Goal: Task Accomplishment & Management: Manage account settings

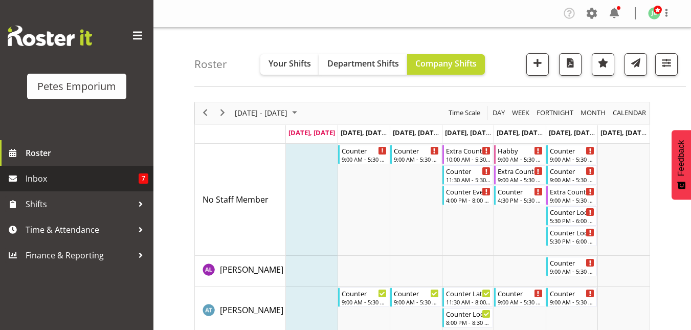
click at [48, 177] on span "Inbox" at bounding box center [82, 178] width 113 height 15
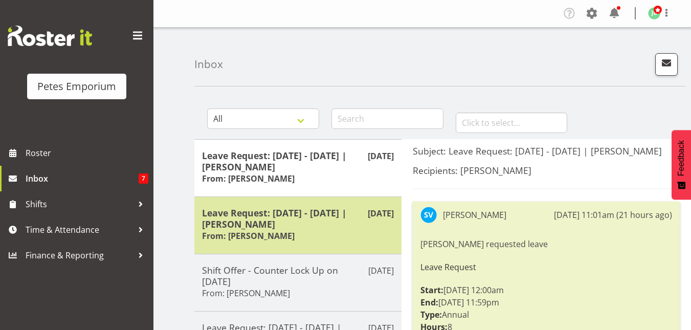
click at [292, 225] on h5 "Leave Request: [DATE] - [DATE] | [PERSON_NAME]" at bounding box center [298, 218] width 192 height 23
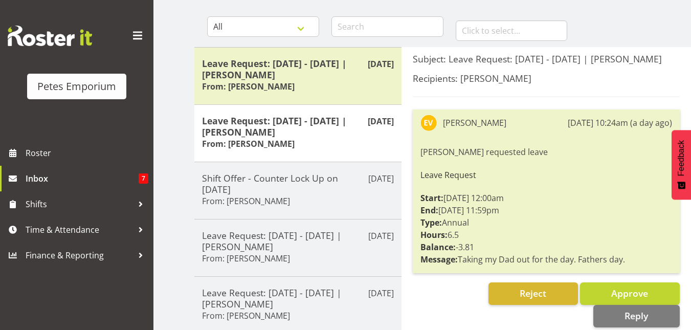
scroll to position [92, 0]
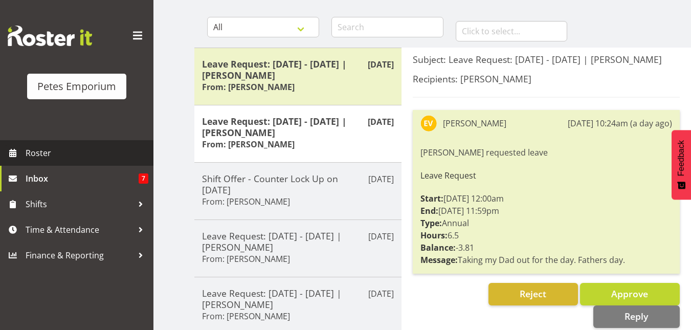
click at [44, 150] on span "Roster" at bounding box center [87, 152] width 123 height 15
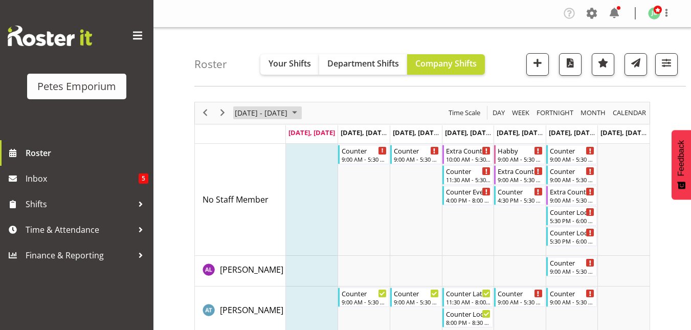
click at [289, 117] on span "August 18 - 24, 2025" at bounding box center [261, 112] width 55 height 13
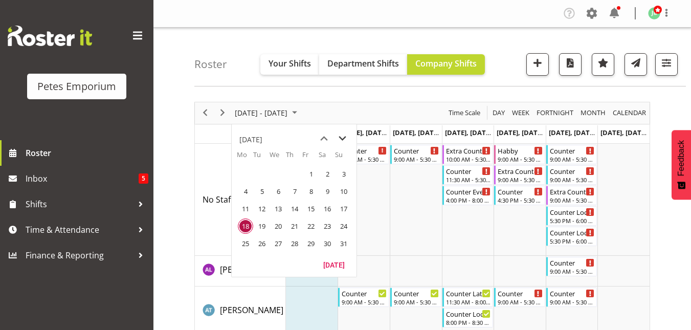
click at [337, 139] on span "next month" at bounding box center [343, 138] width 18 height 18
click at [342, 173] on span "7" at bounding box center [343, 173] width 15 height 15
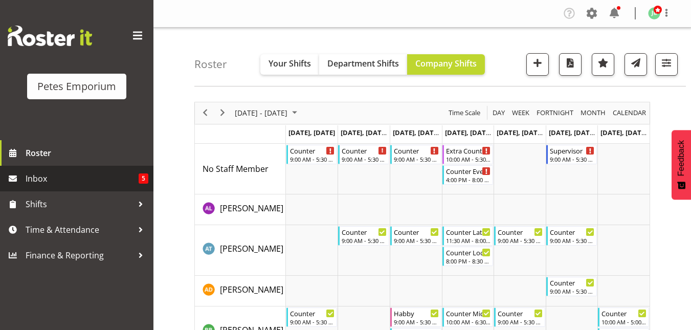
click at [36, 182] on span "Inbox" at bounding box center [82, 178] width 113 height 15
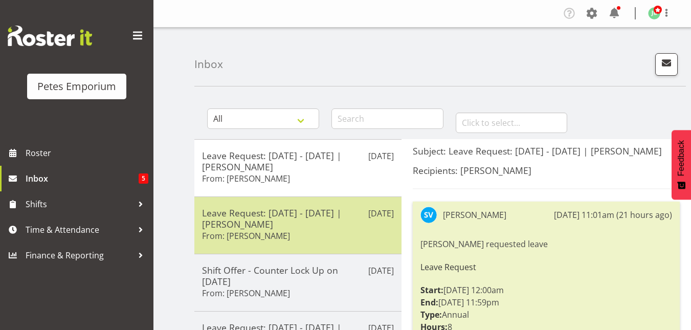
click at [250, 225] on h5 "Leave Request: [DATE] - [DATE] | [PERSON_NAME]" at bounding box center [298, 218] width 192 height 23
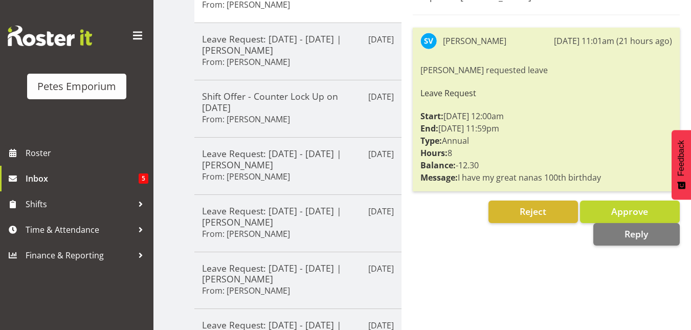
scroll to position [174, 0]
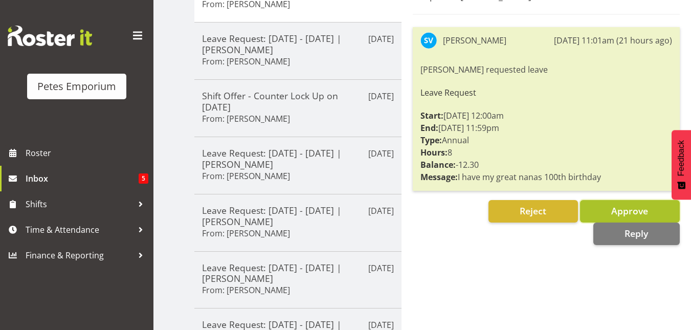
click at [648, 210] on span "Approve" at bounding box center [629, 211] width 37 height 12
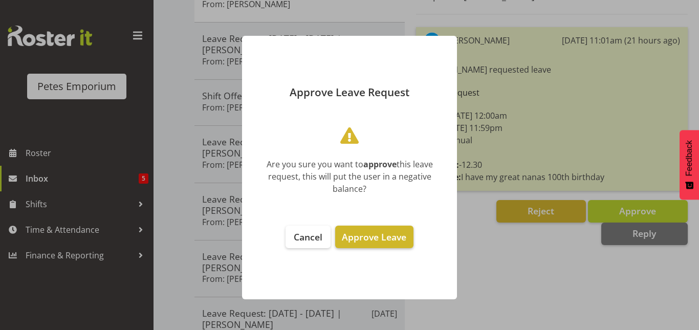
click at [395, 232] on span "Approve Leave" at bounding box center [374, 237] width 64 height 12
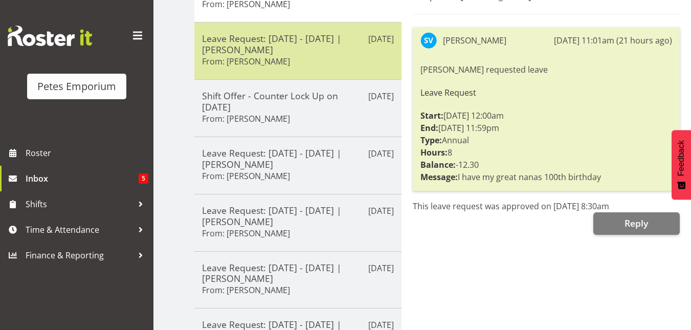
click at [338, 41] on h5 "Leave Request: 07/09/25 - 07/09/25 | Eva Vailini" at bounding box center [298, 44] width 192 height 23
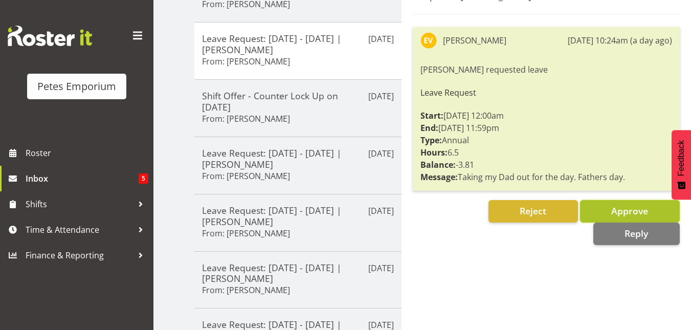
click at [606, 209] on button "Approve" at bounding box center [630, 211] width 100 height 23
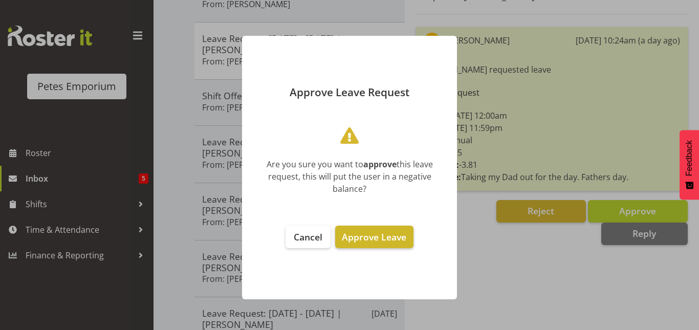
click at [350, 235] on span "Approve Leave" at bounding box center [374, 237] width 64 height 12
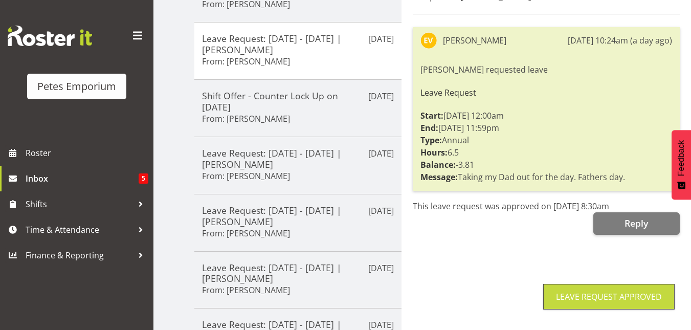
scroll to position [0, 0]
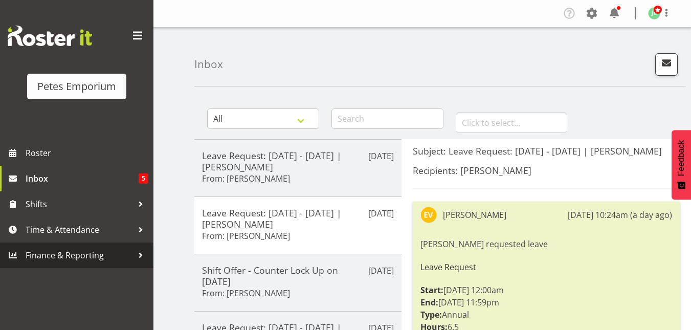
click at [82, 256] on span "Finance & Reporting" at bounding box center [79, 255] width 107 height 15
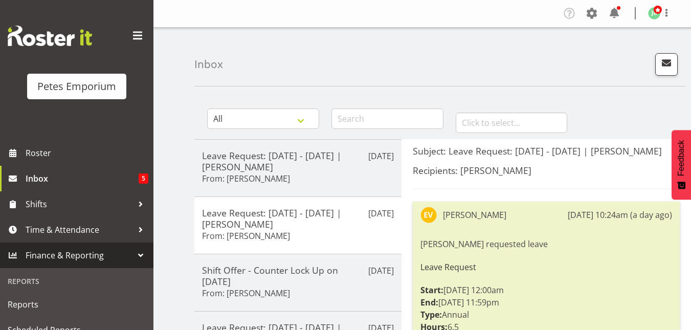
scroll to position [62, 0]
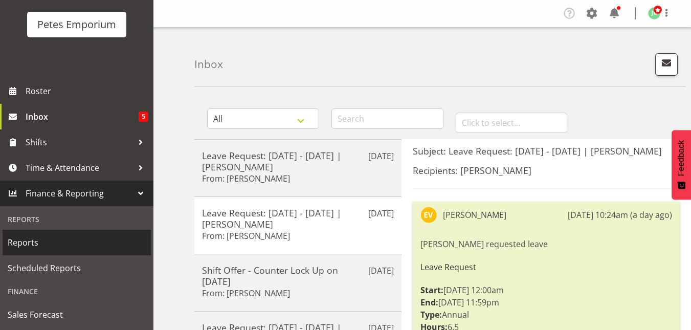
click at [54, 248] on span "Reports" at bounding box center [77, 242] width 138 height 15
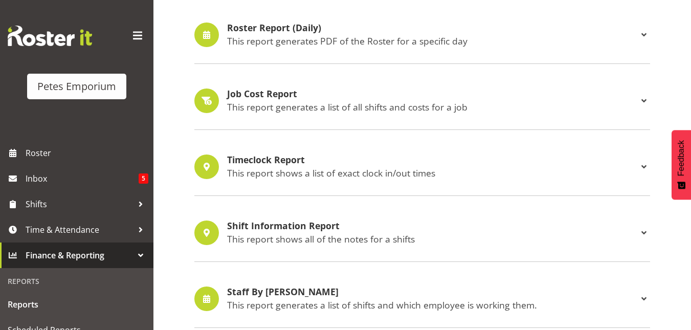
scroll to position [511, 0]
click at [296, 232] on div "Shift Information Report This report shows all of the notes for a shifts" at bounding box center [432, 234] width 411 height 24
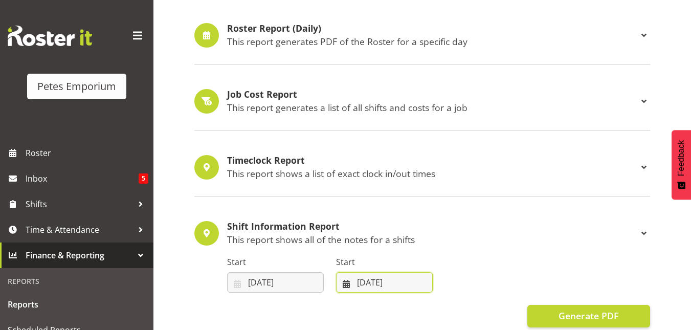
click at [384, 281] on input "18/08/2025" at bounding box center [384, 282] width 97 height 20
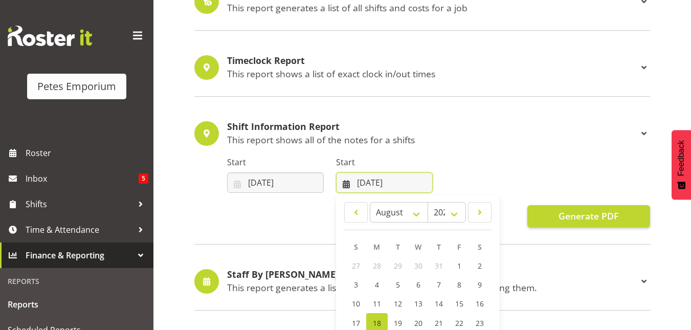
scroll to position [611, 0]
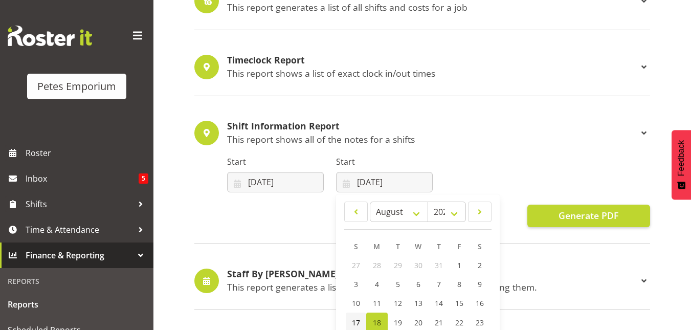
click at [355, 322] on span "17" at bounding box center [356, 323] width 8 height 10
type input "17/08/2025"
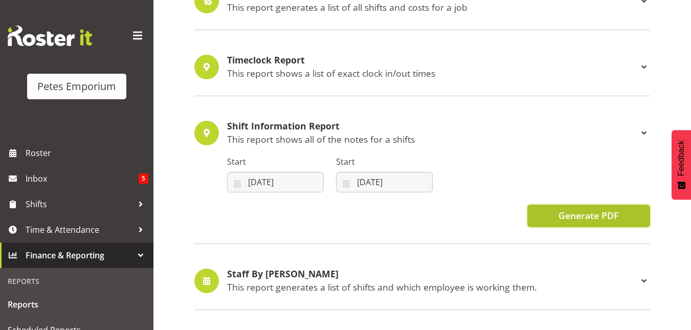
click at [561, 221] on span "Generate PDF" at bounding box center [589, 215] width 60 height 13
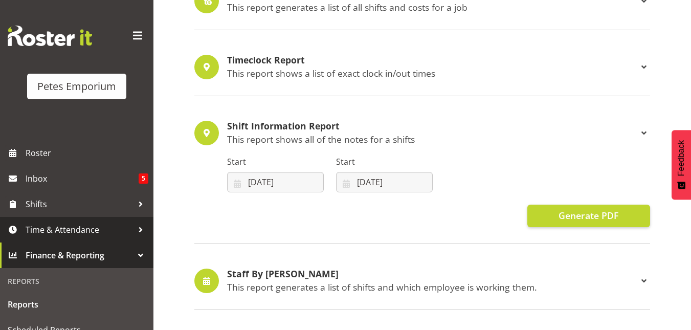
click at [51, 234] on span "Time & Attendance" at bounding box center [79, 229] width 107 height 15
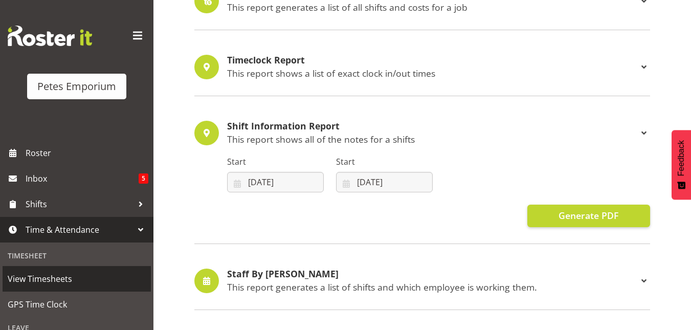
click at [44, 278] on span "View Timesheets" at bounding box center [77, 278] width 138 height 15
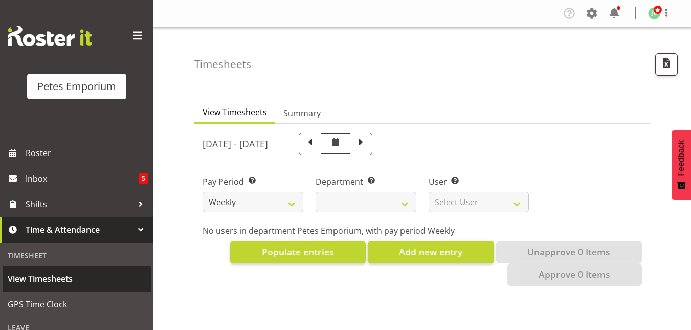
select select
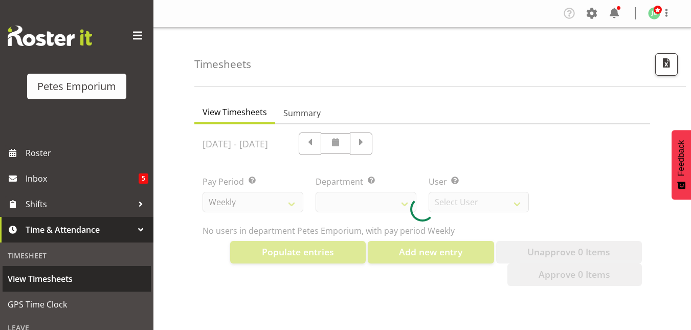
select select "11345"
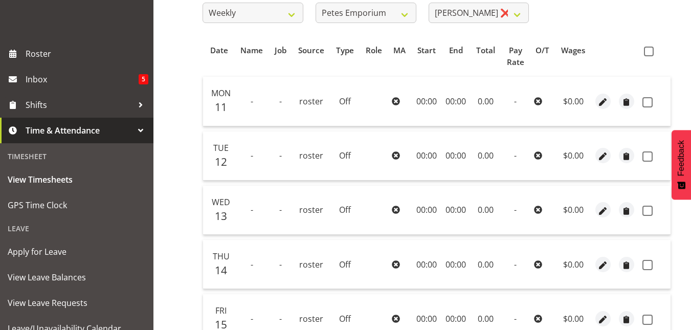
scroll to position [189, 0]
click at [653, 57] on th at bounding box center [654, 56] width 32 height 31
click at [648, 54] on span at bounding box center [649, 52] width 10 height 10
click at [648, 54] on input "checkbox" at bounding box center [647, 52] width 7 height 7
checkbox input "true"
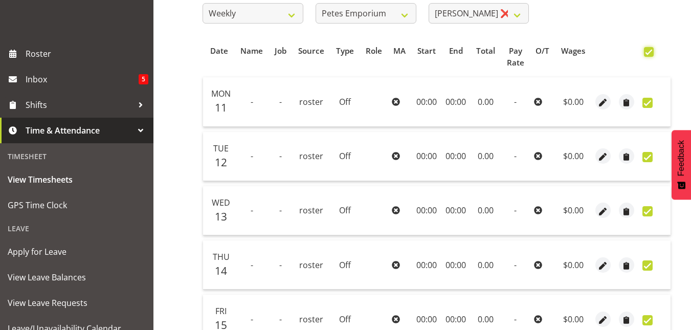
checkbox input "true"
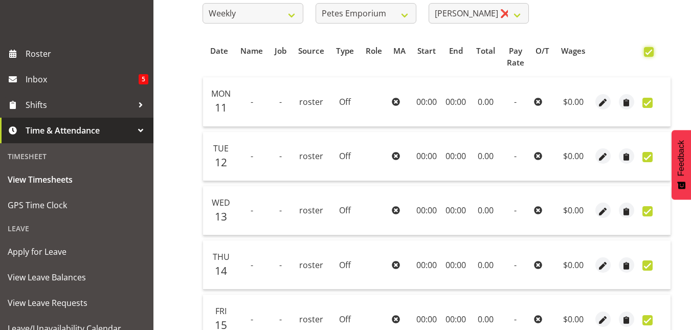
checkbox input "true"
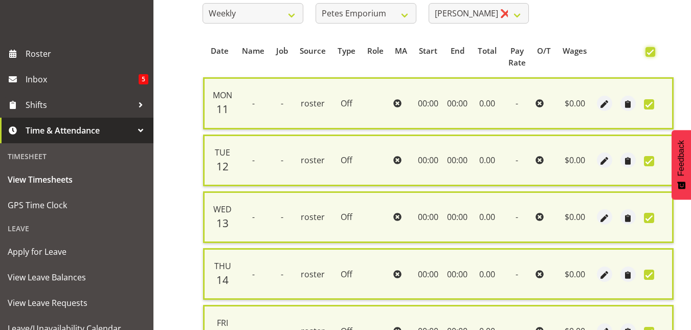
scroll to position [410, 0]
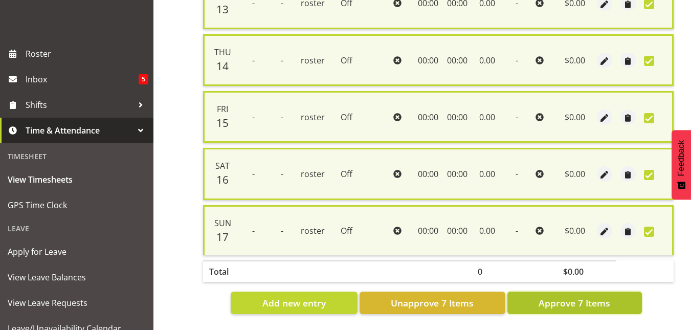
click at [576, 305] on button "Approve 7 Items" at bounding box center [574, 303] width 135 height 23
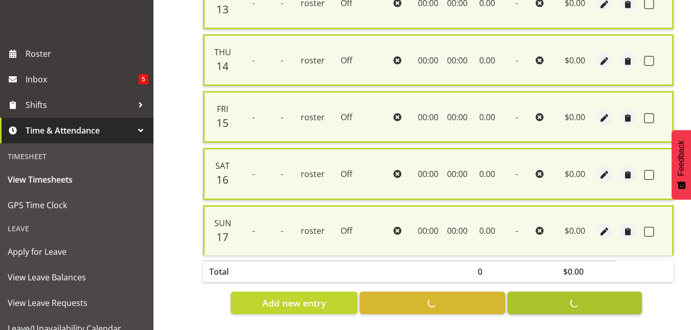
checkbox input "false"
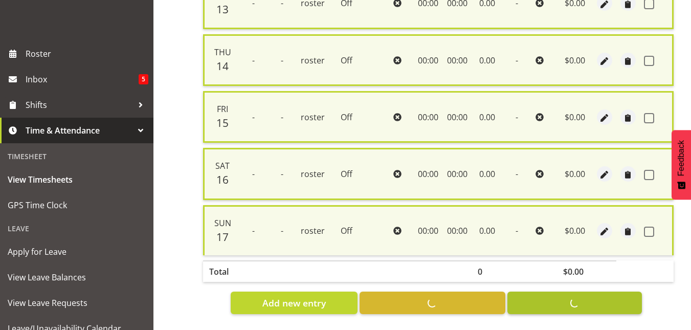
checkbox input "false"
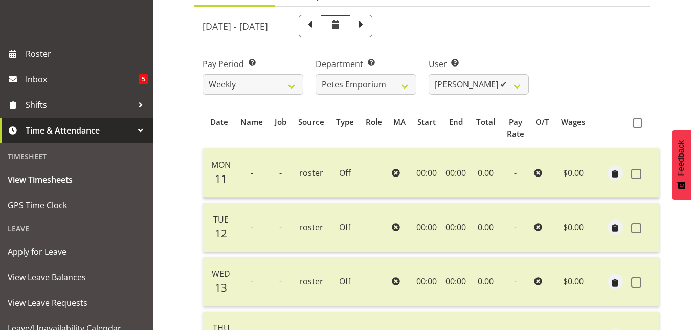
scroll to position [109, 0]
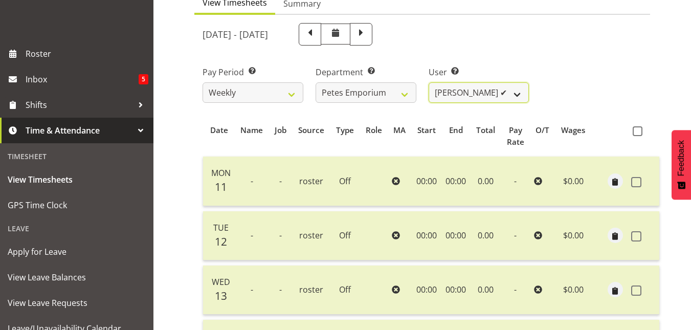
click at [519, 86] on select "[PERSON_NAME] ✔ [PERSON_NAME] ❌ [PERSON_NAME] ❌ [PERSON_NAME] [PERSON_NAME] ❌ […" at bounding box center [479, 92] width 101 height 20
select select "5364"
click at [429, 82] on select "[PERSON_NAME] ✔ [PERSON_NAME] ❌ [PERSON_NAME] ❌ [PERSON_NAME] [PERSON_NAME] ❌ […" at bounding box center [479, 92] width 101 height 20
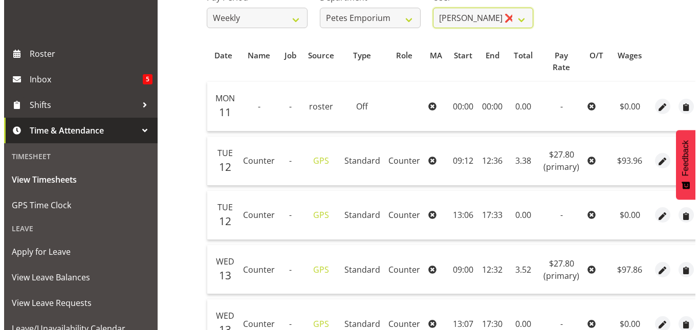
scroll to position [183, 0]
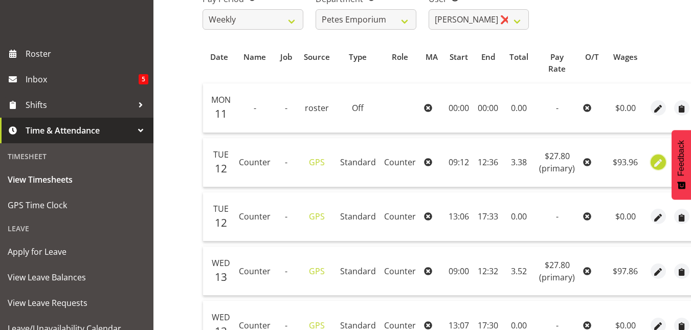
click at [653, 163] on span "button" at bounding box center [659, 164] width 12 height 12
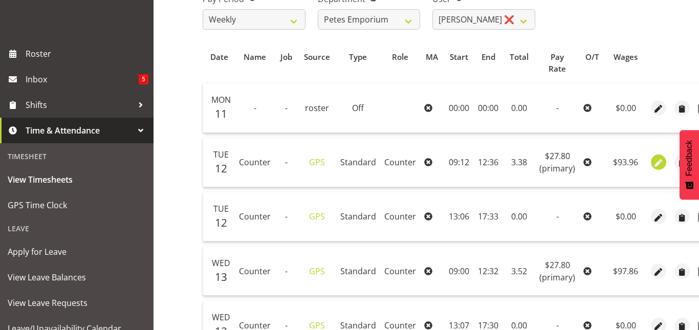
select select "Standard"
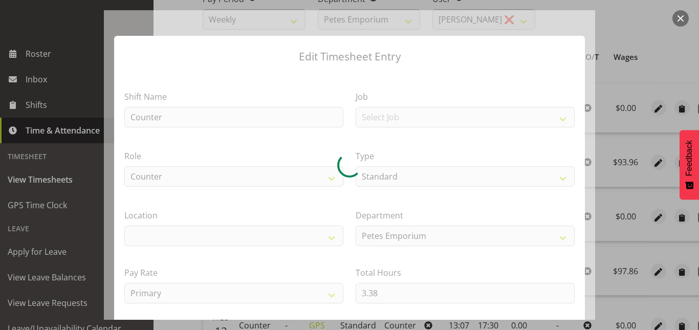
select select "100"
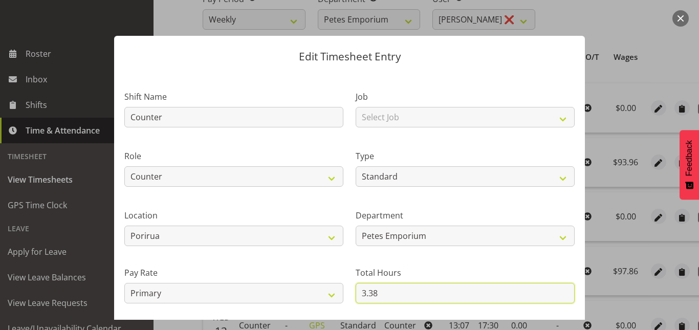
drag, startPoint x: 376, startPoint y: 294, endPoint x: 314, endPoint y: 304, distance: 63.3
click at [314, 304] on div "Shift Name Counter Job Select Job Role Counter Counter Evening Counter Mid Shif…" at bounding box center [349, 221] width 462 height 291
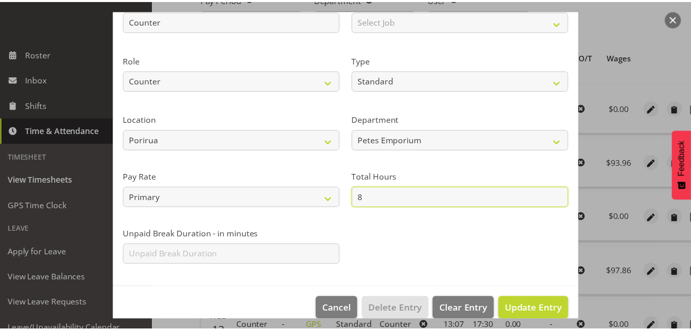
scroll to position [98, 0]
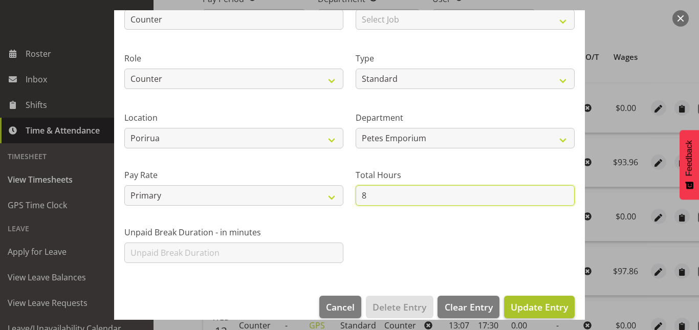
type input "8"
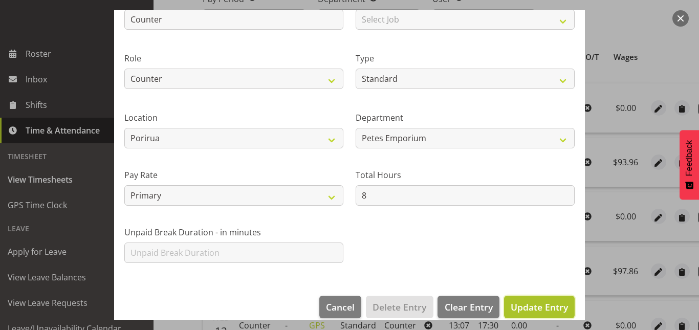
click at [514, 311] on span "Update Entry" at bounding box center [539, 307] width 57 height 12
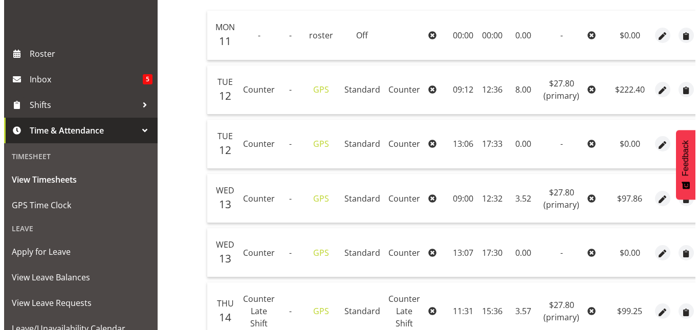
scroll to position [256, 0]
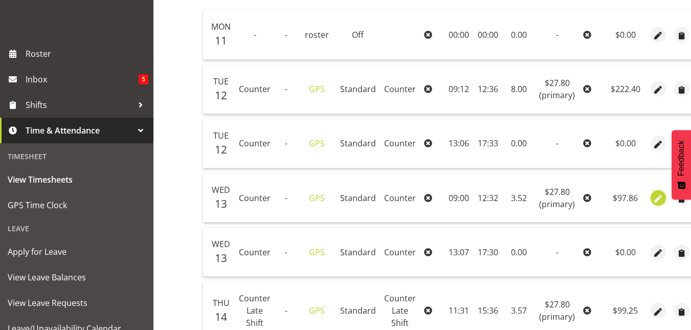
click at [653, 198] on span "button" at bounding box center [659, 199] width 12 height 12
select select "Standard"
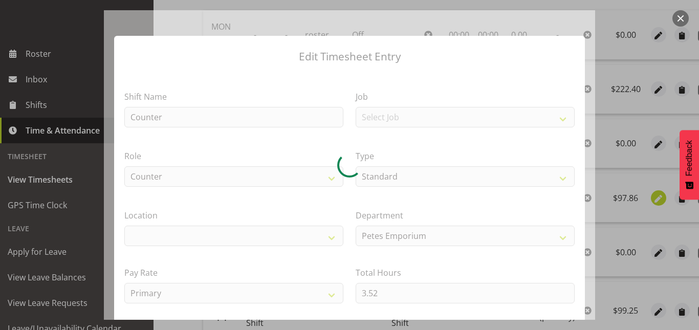
select select "100"
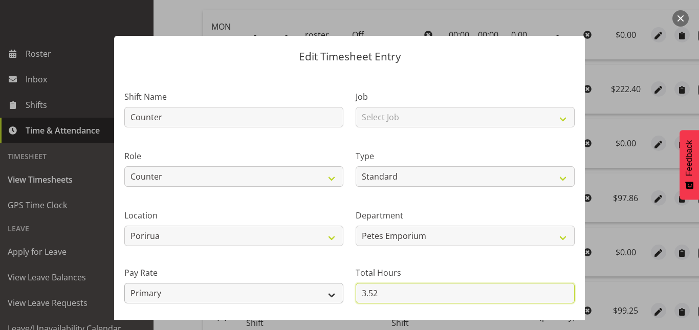
drag, startPoint x: 374, startPoint y: 297, endPoint x: 330, endPoint y: 300, distance: 44.1
click at [330, 300] on div "Shift Name Counter Job Select Job Role Counter Counter Evening Counter Mid Shif…" at bounding box center [349, 221] width 462 height 291
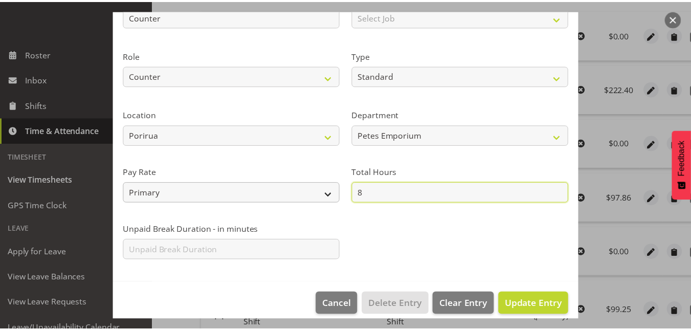
scroll to position [112, 0]
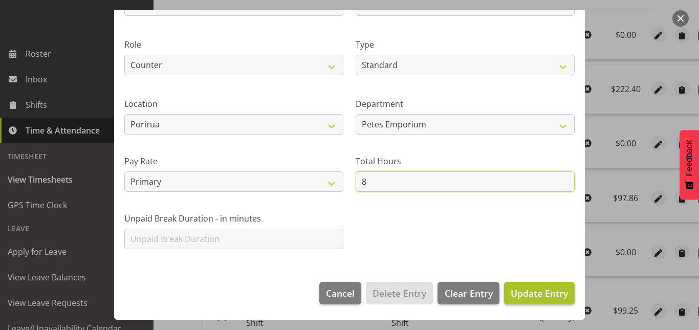
type input "8"
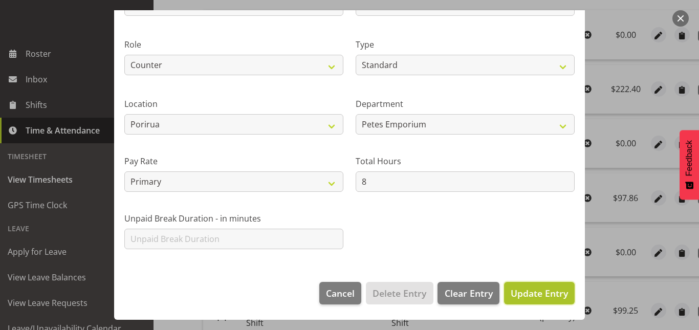
click at [546, 300] on button "Update Entry" at bounding box center [539, 293] width 71 height 23
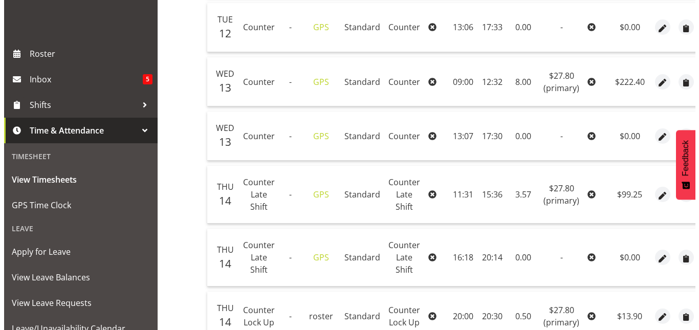
scroll to position [373, 0]
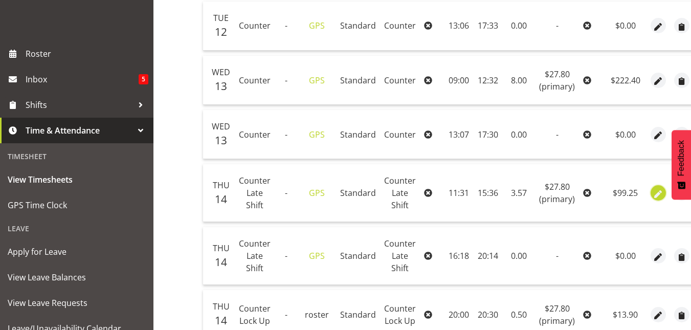
click at [654, 193] on span "button" at bounding box center [659, 194] width 12 height 12
select select "163"
select select "Standard"
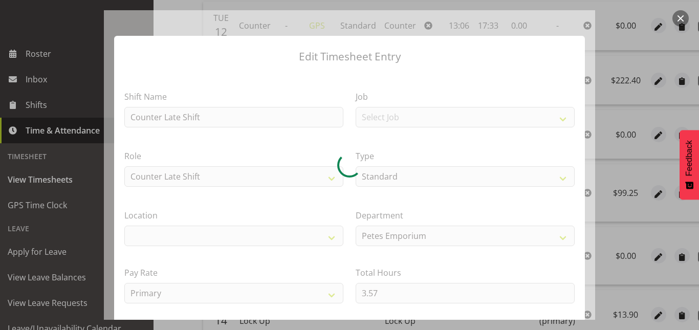
select select "100"
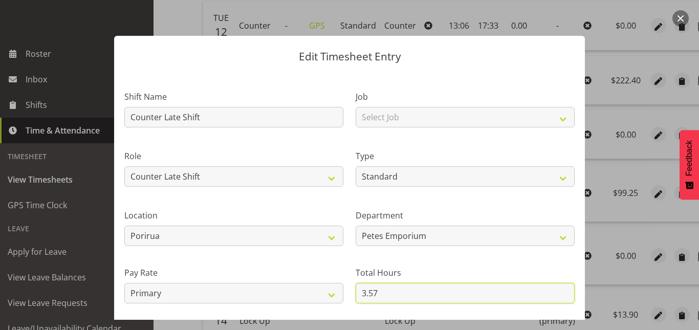
drag, startPoint x: 381, startPoint y: 289, endPoint x: 343, endPoint y: 291, distance: 38.4
click at [343, 291] on div "Shift Name Counter Late Shift Job Select Job Role Counter Counter Evening Count…" at bounding box center [349, 221] width 462 height 291
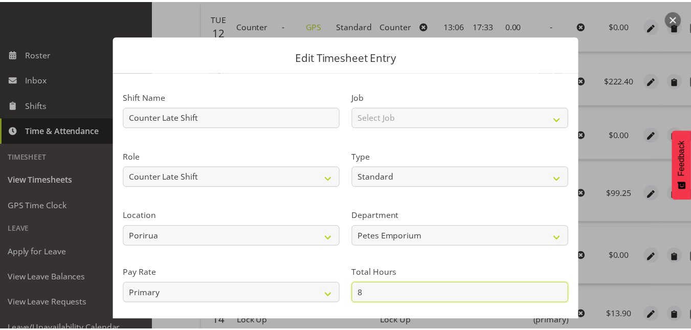
scroll to position [112, 0]
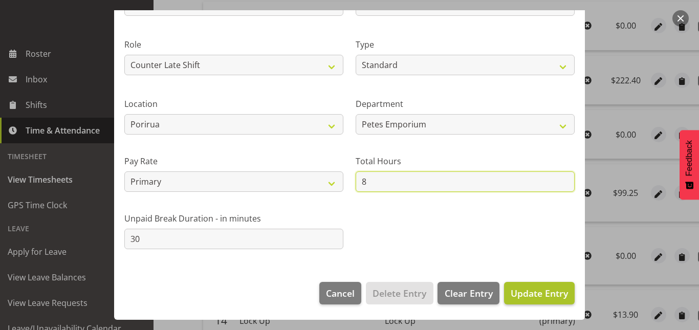
type input "8"
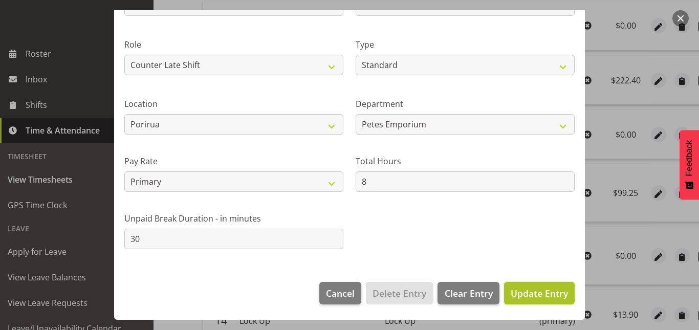
click at [536, 293] on span "Update Entry" at bounding box center [539, 293] width 57 height 12
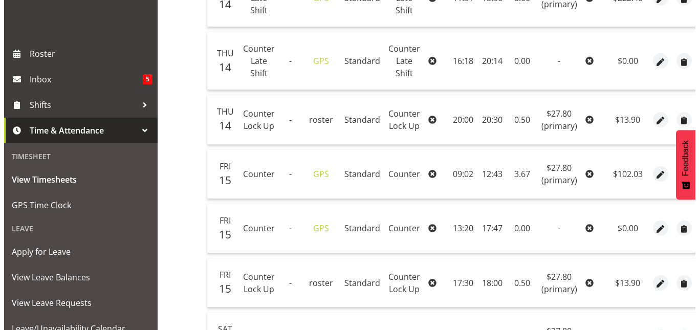
scroll to position [568, 0]
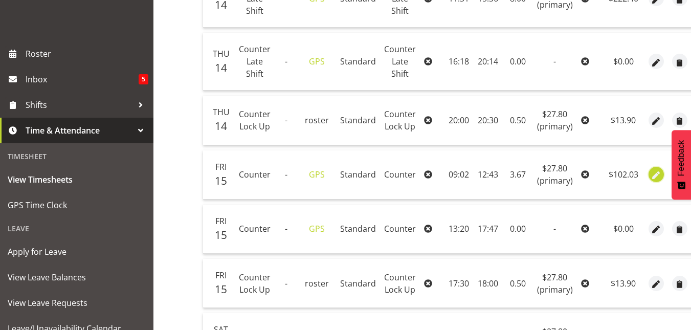
click at [650, 174] on span "button" at bounding box center [656, 176] width 12 height 12
select select "Standard"
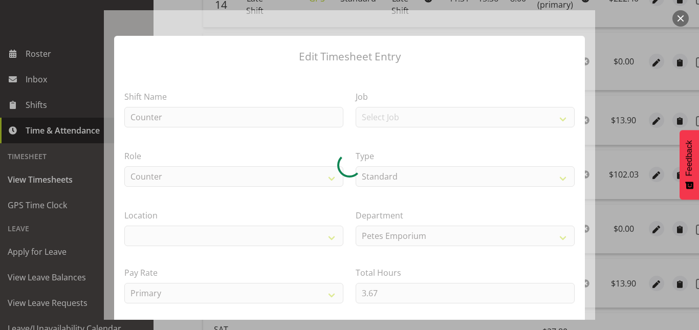
select select "100"
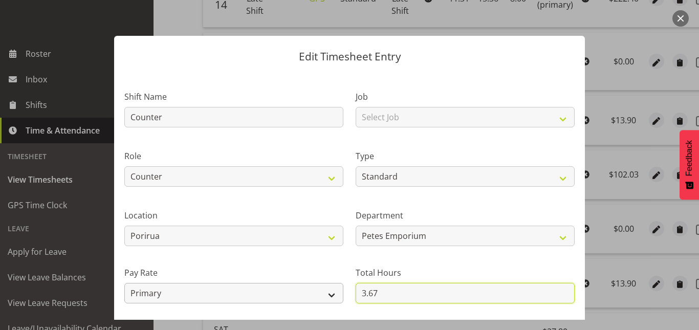
drag, startPoint x: 380, startPoint y: 294, endPoint x: 310, endPoint y: 296, distance: 69.6
click at [310, 296] on div "Shift Name Counter Job Select Job Role Counter Counter Evening Counter Mid Shif…" at bounding box center [349, 221] width 462 height 291
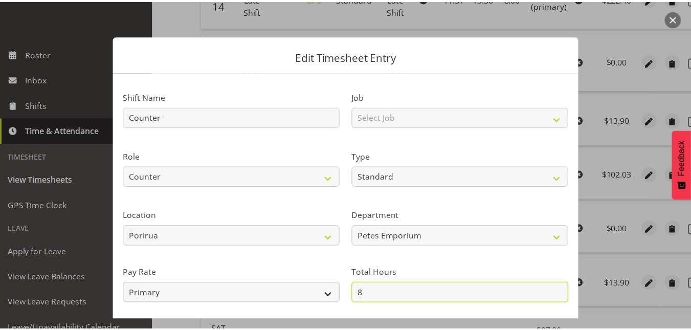
scroll to position [112, 0]
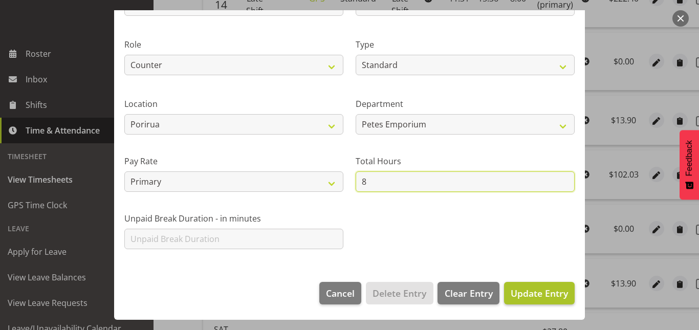
type input "8"
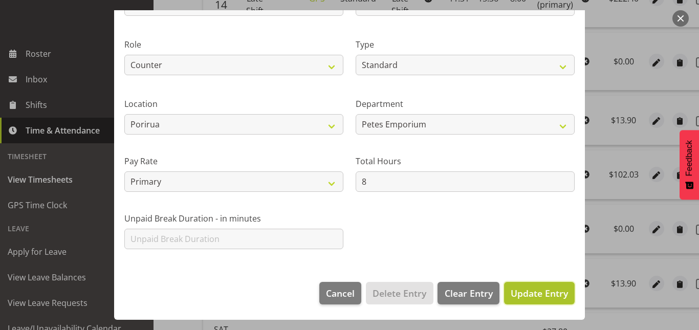
click at [534, 289] on span "Update Entry" at bounding box center [539, 293] width 57 height 12
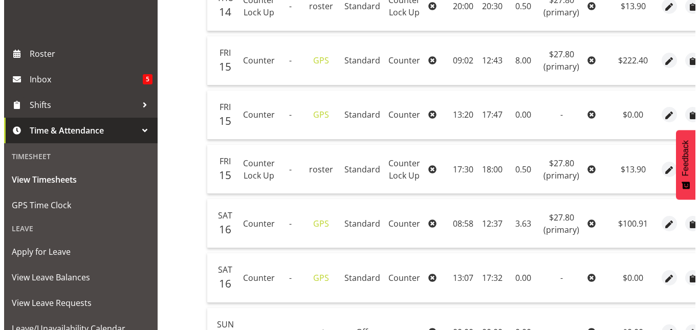
scroll to position [687, 0]
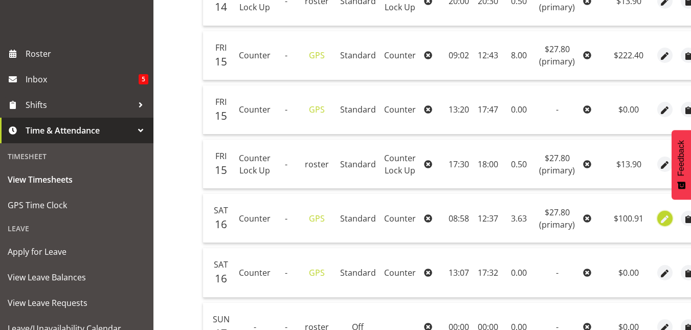
click at [664, 214] on span "button" at bounding box center [665, 219] width 12 height 12
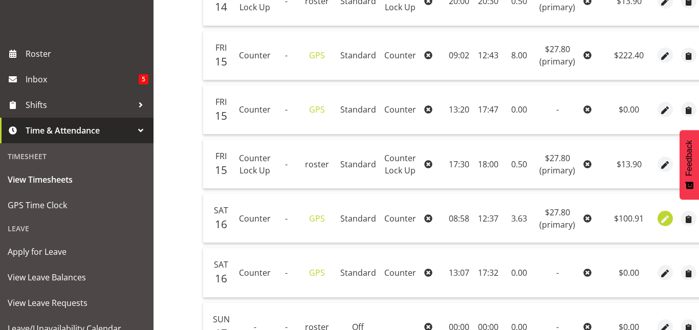
select select "Standard"
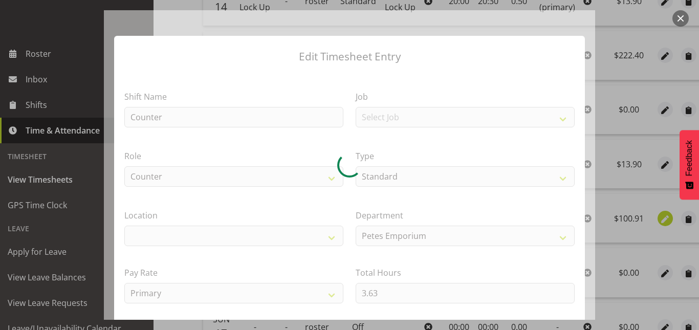
select select "100"
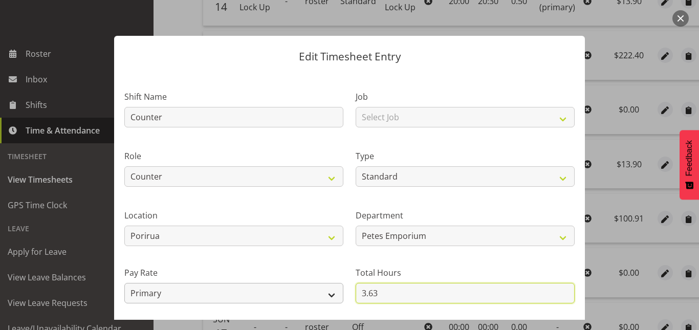
drag, startPoint x: 380, startPoint y: 291, endPoint x: 300, endPoint y: 299, distance: 80.7
click at [300, 299] on div "Shift Name Counter Job Select Job Role Counter Counter Evening Counter Mid Shif…" at bounding box center [349, 221] width 462 height 291
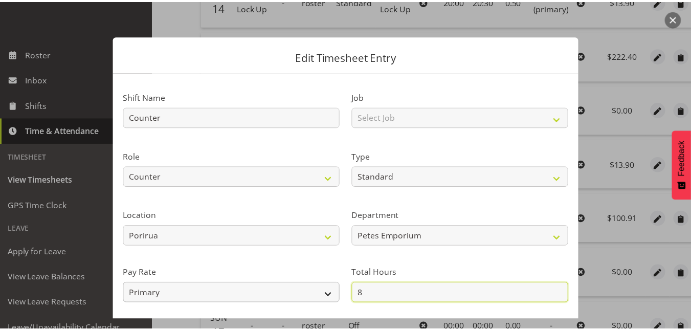
scroll to position [112, 0]
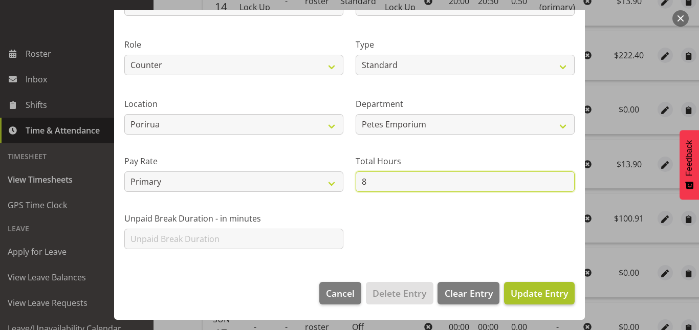
type input "8"
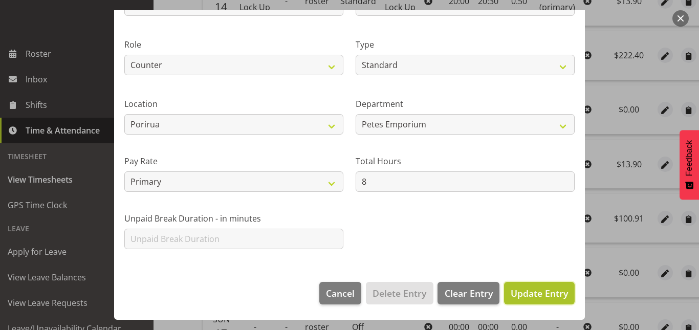
click at [517, 291] on span "Update Entry" at bounding box center [539, 293] width 57 height 12
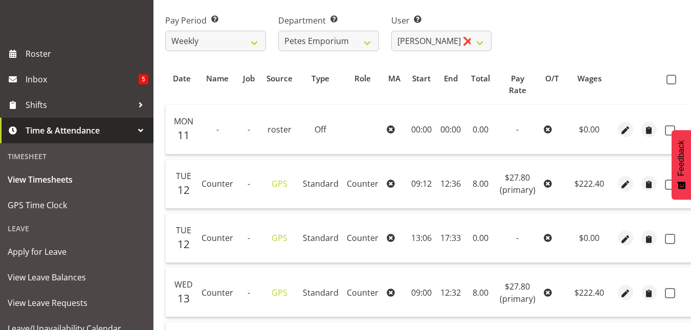
scroll to position [161, 0]
click at [671, 79] on span at bounding box center [672, 80] width 10 height 10
click at [671, 79] on input "checkbox" at bounding box center [670, 80] width 7 height 7
checkbox input "true"
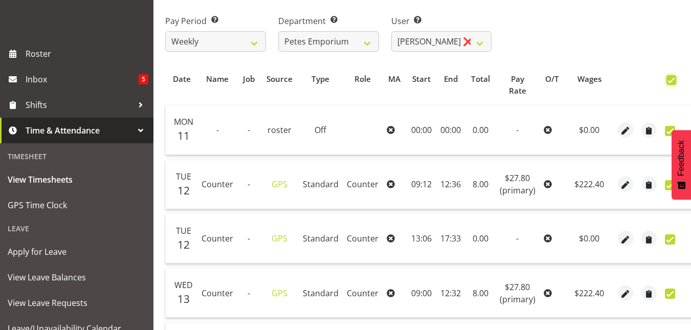
checkbox input "true"
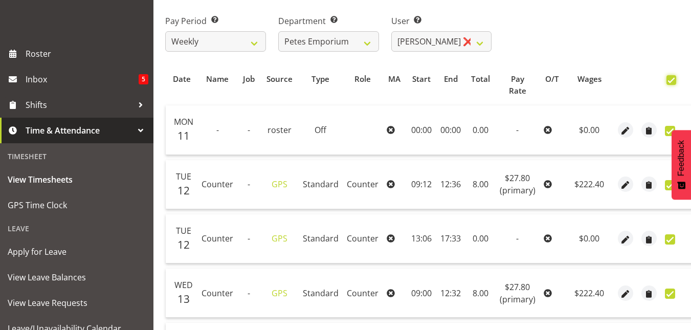
checkbox input "true"
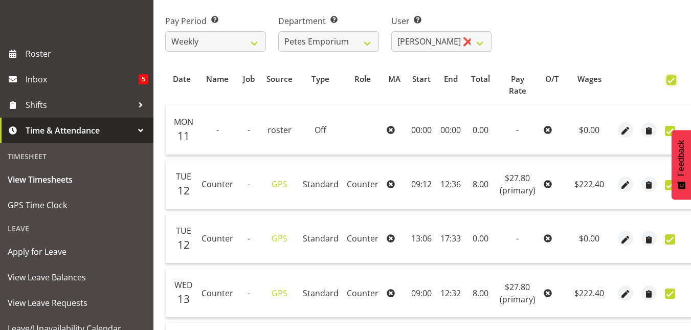
checkbox input "true"
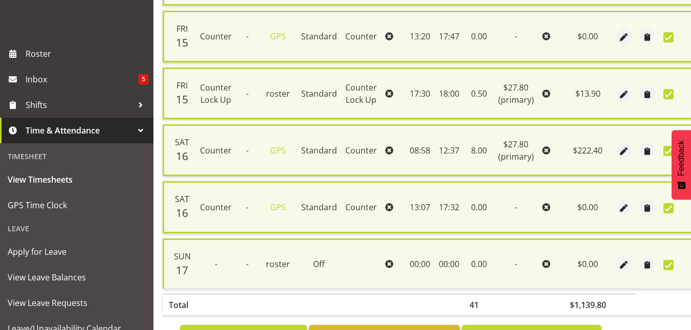
scroll to position [826, 0]
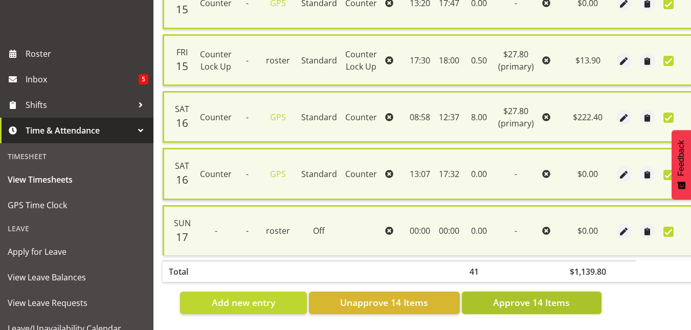
click at [536, 296] on span "Approve 14 Items" at bounding box center [531, 302] width 77 height 13
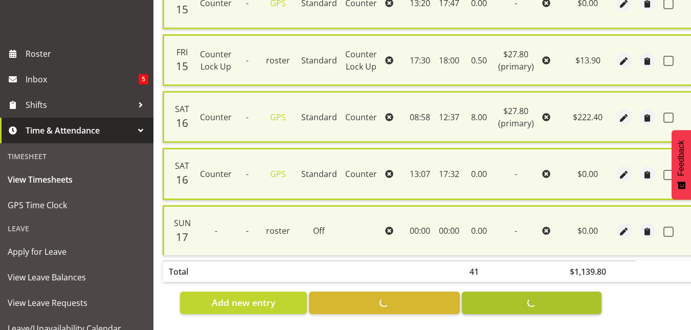
checkbox input "false"
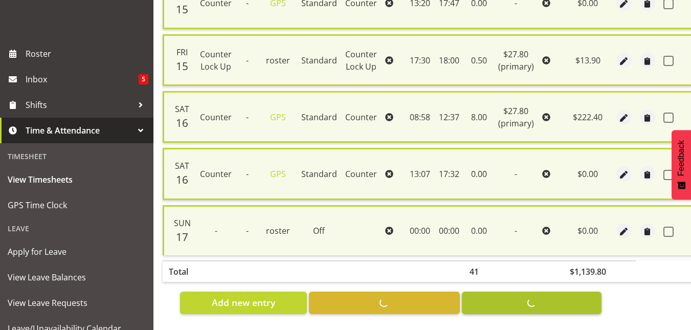
checkbox input "false"
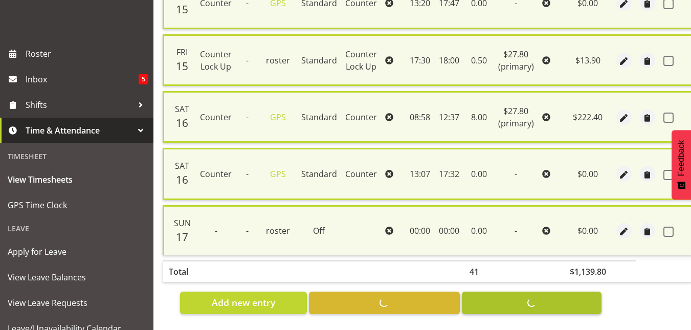
checkbox input "false"
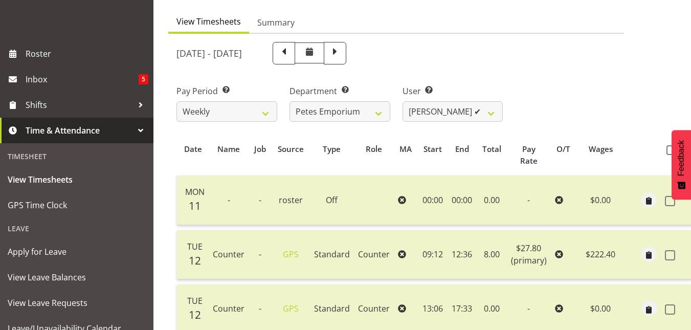
scroll to position [90, 0]
click at [491, 109] on select "[PERSON_NAME] ✔ [PERSON_NAME] ✔ [PERSON_NAME] ❌ [PERSON_NAME] [PERSON_NAME] ❌ […" at bounding box center [453, 112] width 101 height 20
select select "7002"
click at [403, 102] on select "[PERSON_NAME] ✔ [PERSON_NAME] ✔ [PERSON_NAME] ❌ [PERSON_NAME] [PERSON_NAME] ❌ […" at bounding box center [453, 112] width 101 height 20
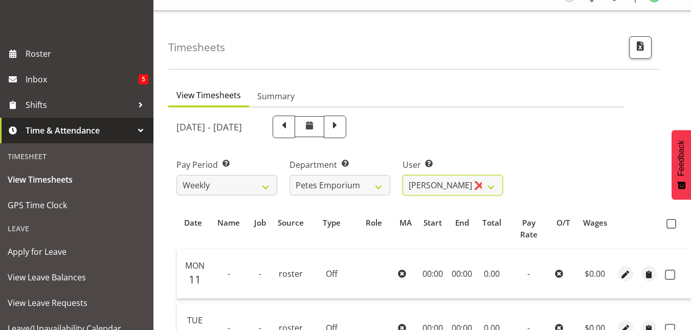
scroll to position [14, 0]
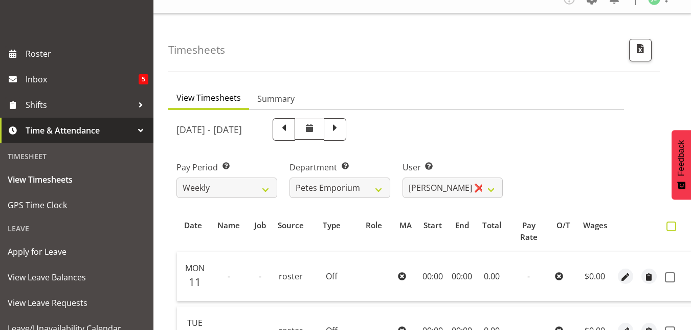
click at [667, 227] on span at bounding box center [672, 227] width 10 height 10
click at [667, 227] on input "checkbox" at bounding box center [670, 226] width 7 height 7
checkbox input "true"
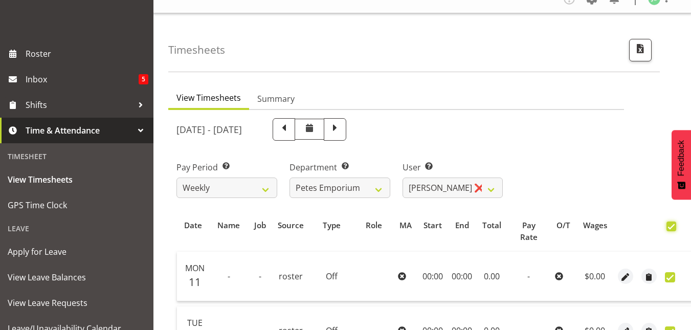
checkbox input "true"
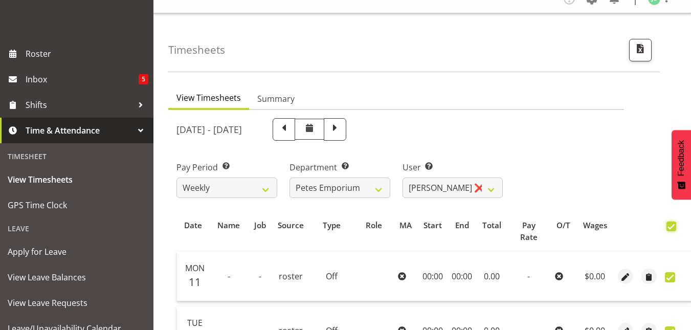
checkbox input "true"
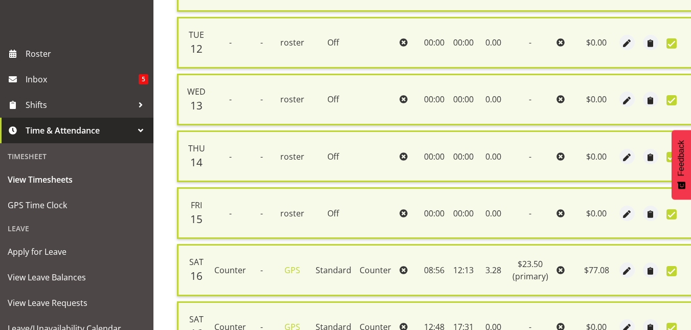
scroll to position [467, 0]
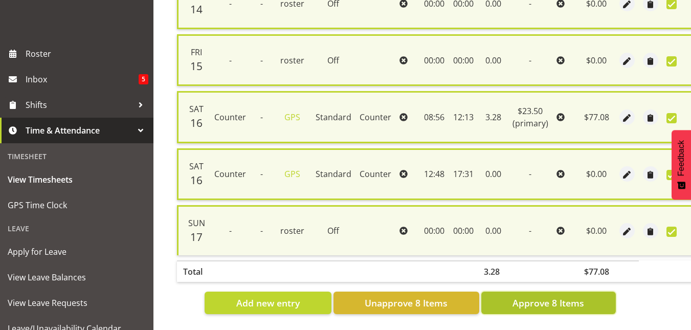
click at [534, 296] on span "Approve 8 Items" at bounding box center [549, 302] width 72 height 13
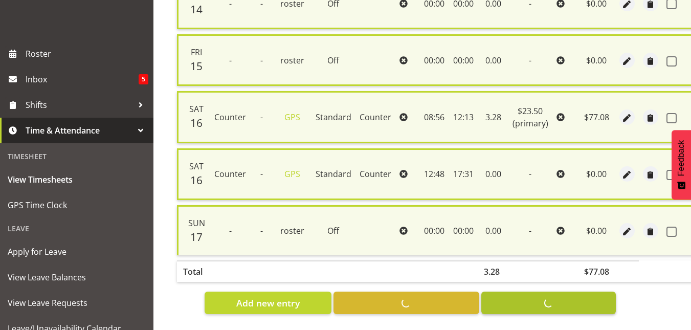
checkbox input "false"
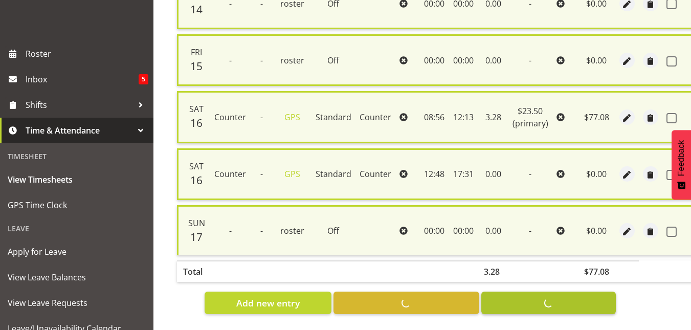
checkbox input "false"
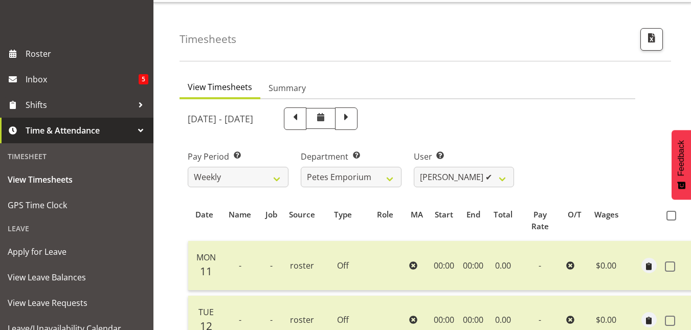
scroll to position [0, 0]
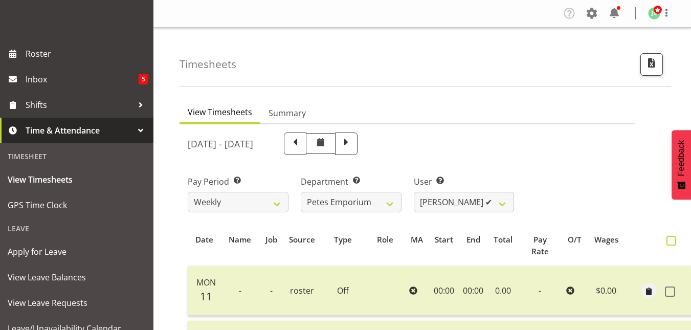
click at [672, 241] on span at bounding box center [672, 241] width 10 height 10
click at [672, 241] on input "checkbox" at bounding box center [670, 240] width 7 height 7
checkbox input "true"
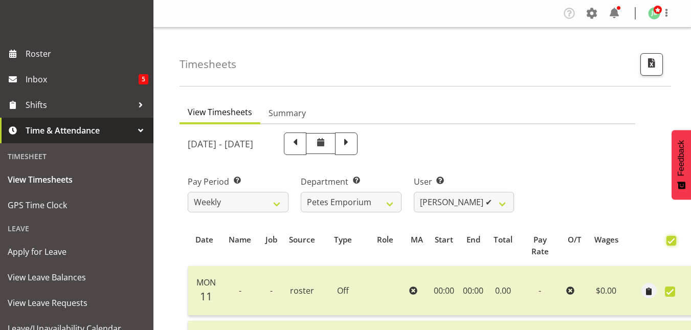
checkbox input "true"
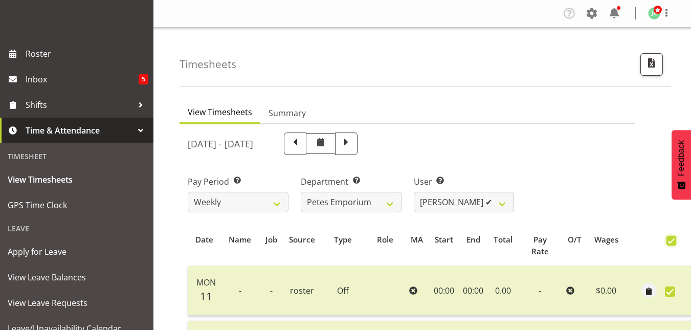
checkbox input "true"
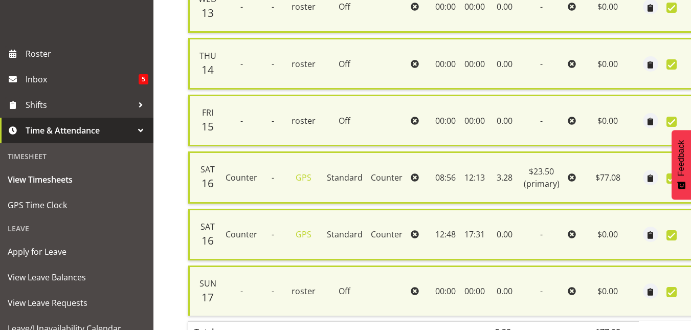
scroll to position [467, 0]
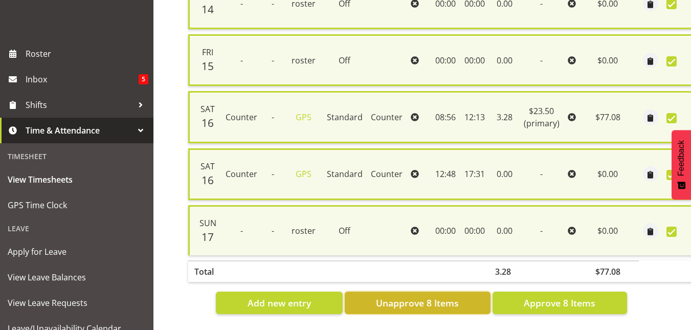
click at [403, 303] on button "Unapprove 8 Items" at bounding box center [418, 303] width 146 height 23
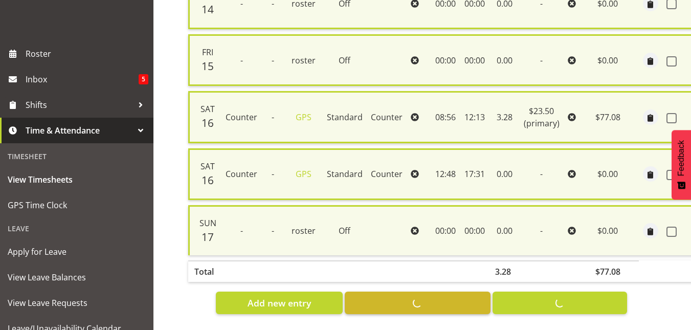
checkbox input "false"
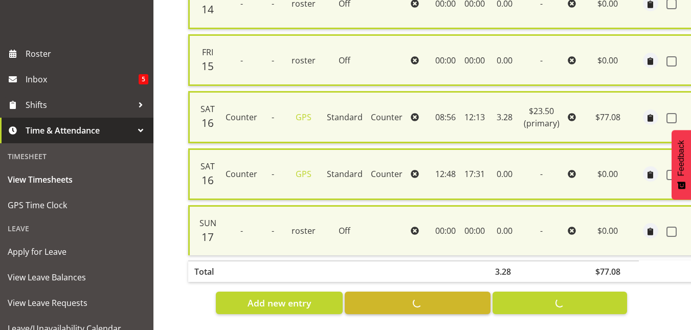
checkbox input "false"
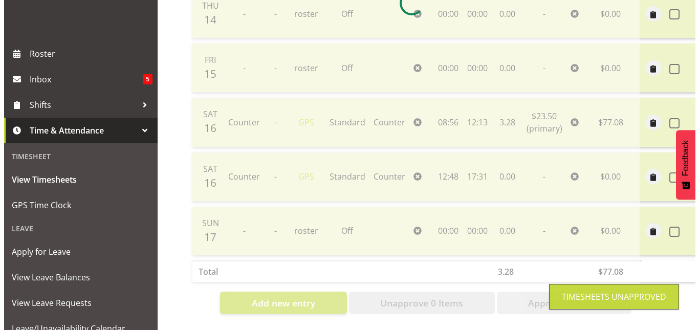
scroll to position [448, 0]
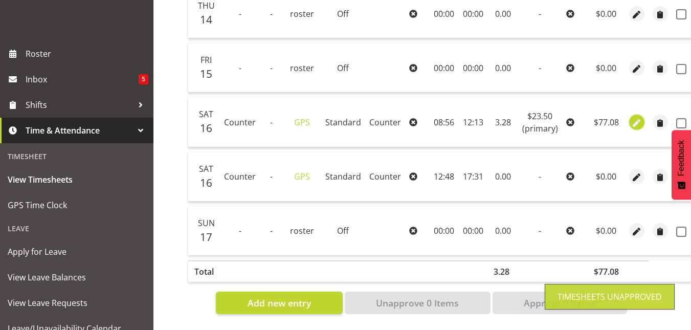
click at [634, 117] on span "button" at bounding box center [637, 123] width 12 height 12
select select "Standard"
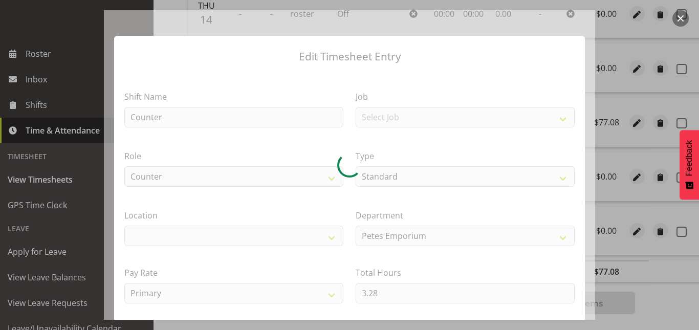
select select "100"
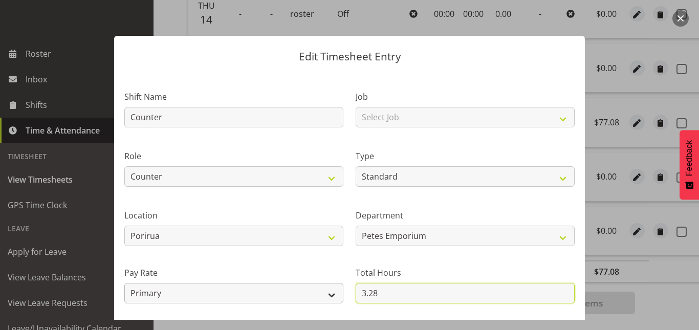
drag, startPoint x: 381, startPoint y: 292, endPoint x: 300, endPoint y: 291, distance: 81.4
click at [300, 291] on div "Shift Name Counter Job Select Job Role Counter Counter Evening Counter Late Shi…" at bounding box center [349, 221] width 462 height 291
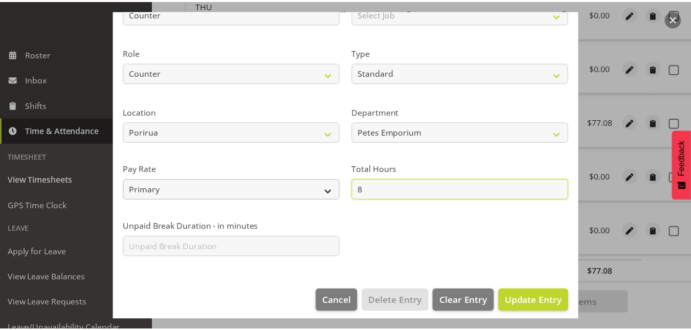
scroll to position [105, 0]
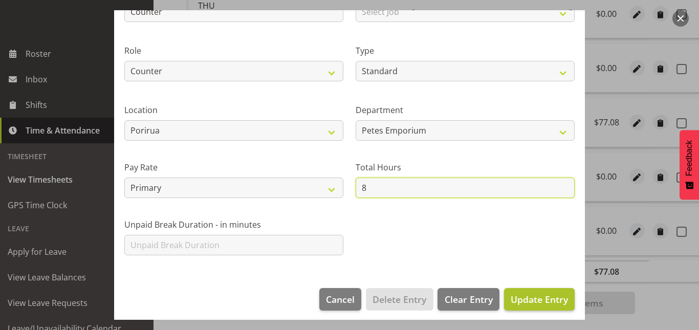
type input "8"
click at [535, 305] on span "Update Entry" at bounding box center [539, 299] width 57 height 13
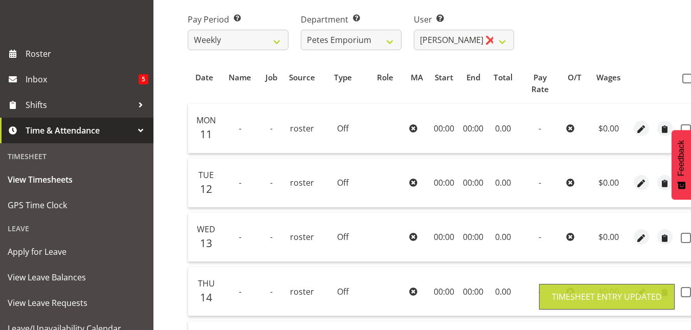
scroll to position [163, 0]
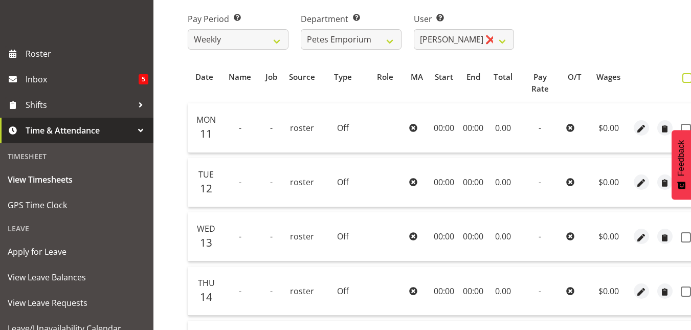
click at [689, 75] on span at bounding box center [687, 78] width 10 height 10
click at [689, 75] on input "checkbox" at bounding box center [685, 78] width 7 height 7
checkbox input "true"
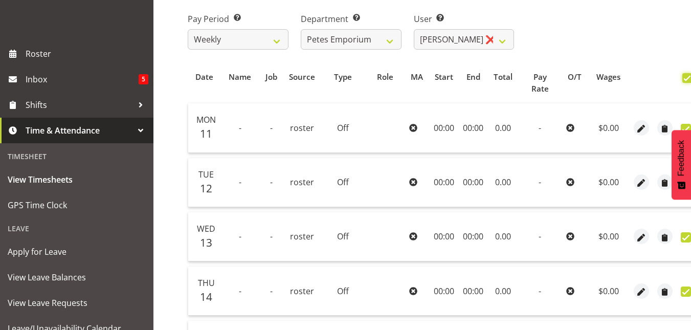
checkbox input "true"
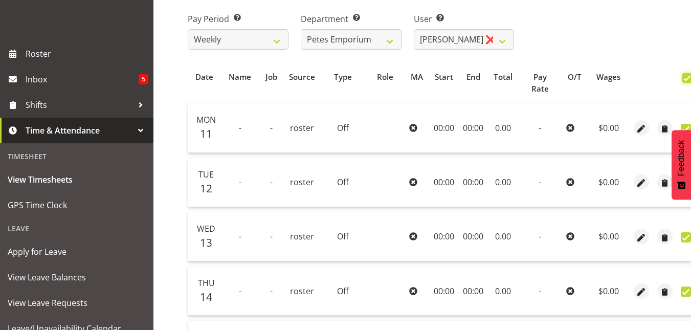
checkbox input "true"
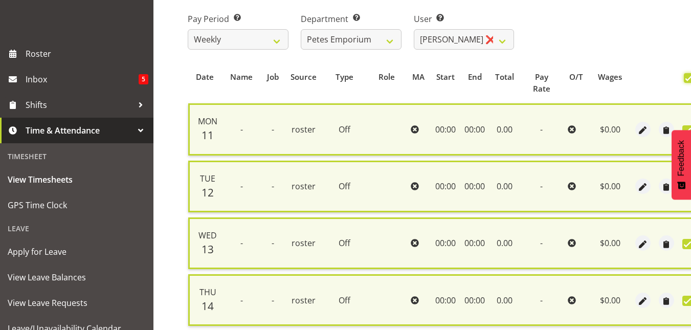
scroll to position [467, 0]
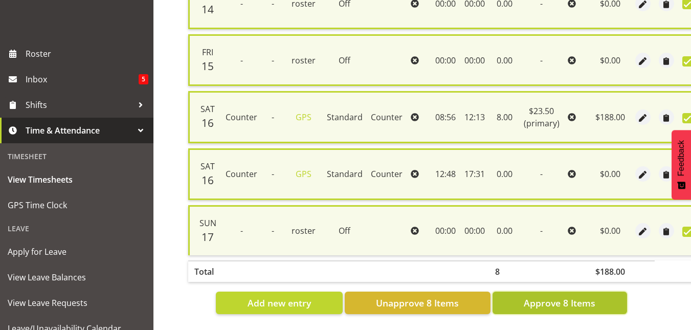
click at [574, 296] on span "Approve 8 Items" at bounding box center [560, 302] width 72 height 13
checkbox input "false"
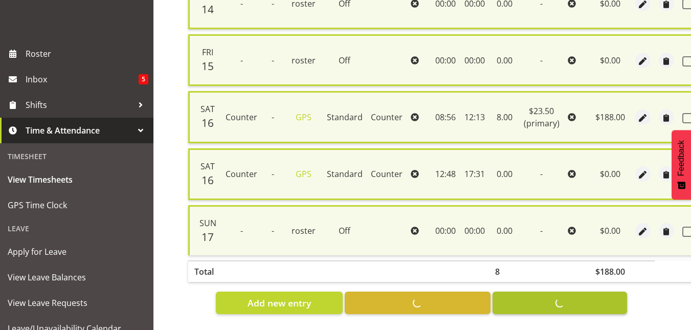
checkbox input "false"
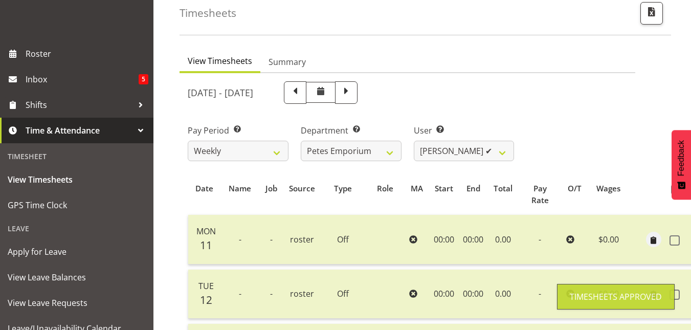
scroll to position [24, 0]
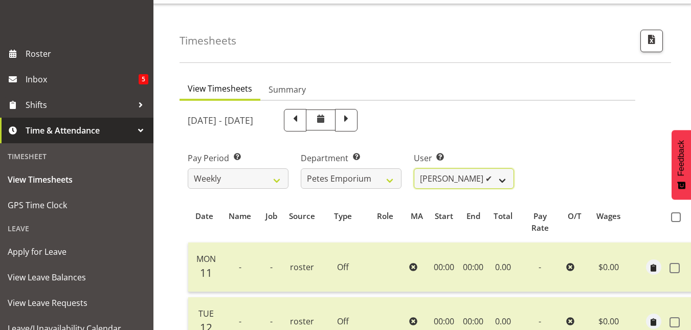
click at [504, 180] on select "[PERSON_NAME] ✔ [PERSON_NAME] ✔ [PERSON_NAME] ✔ [PERSON_NAME] [PERSON_NAME] ❌ […" at bounding box center [464, 178] width 101 height 20
select select "9974"
click at [414, 168] on select "[PERSON_NAME] ✔ [PERSON_NAME] ✔ [PERSON_NAME] ✔ [PERSON_NAME] [PERSON_NAME] ❌ […" at bounding box center [464, 178] width 101 height 20
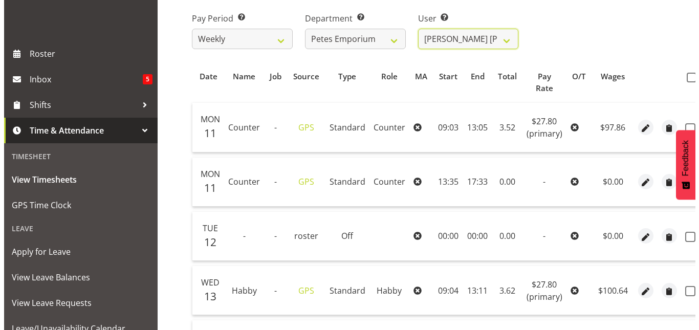
scroll to position [166, 0]
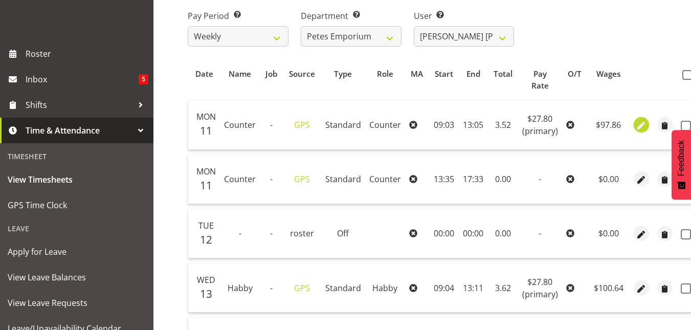
click at [636, 128] on span "button" at bounding box center [641, 126] width 12 height 12
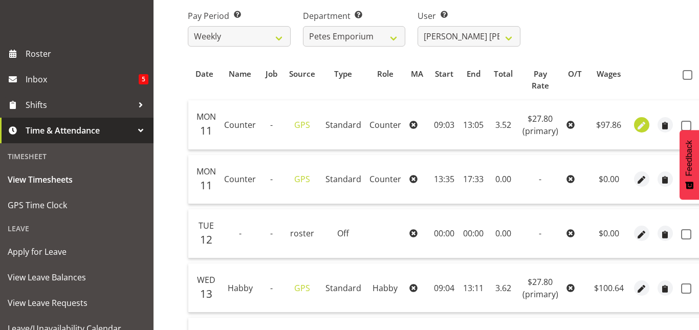
select select "Standard"
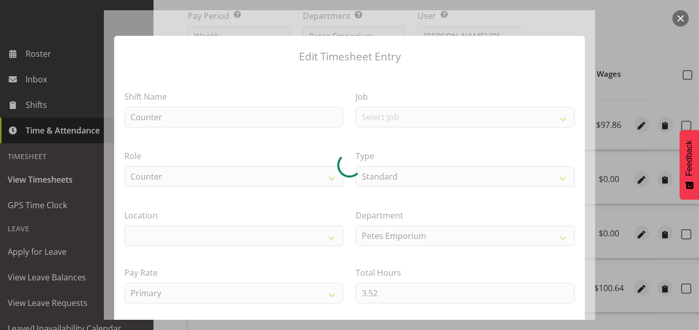
select select "100"
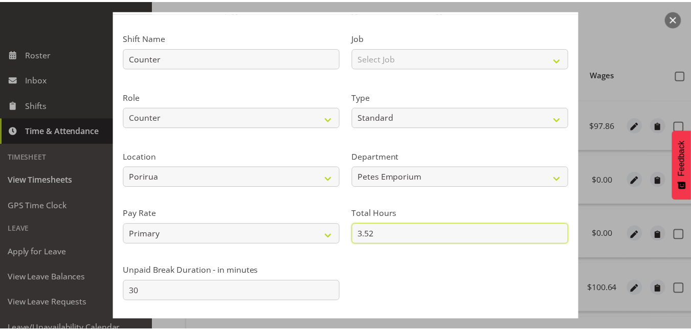
scroll to position [112, 0]
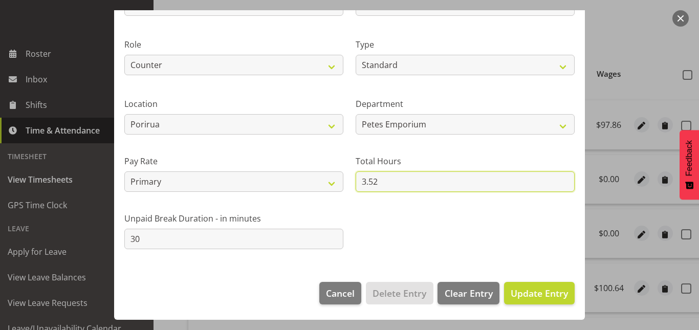
drag, startPoint x: 389, startPoint y: 291, endPoint x: 165, endPoint y: 326, distance: 226.3
click at [165, 326] on div "Edit Timesheet Entry Shift Name Counter Job Select Job Role Counter Counter Eve…" at bounding box center [349, 165] width 699 height 330
type input "8"
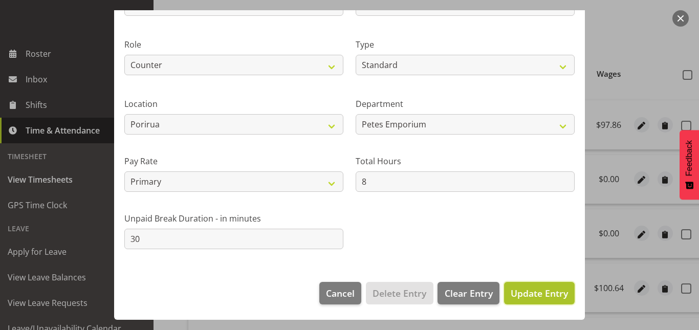
click at [528, 296] on span "Update Entry" at bounding box center [539, 293] width 57 height 12
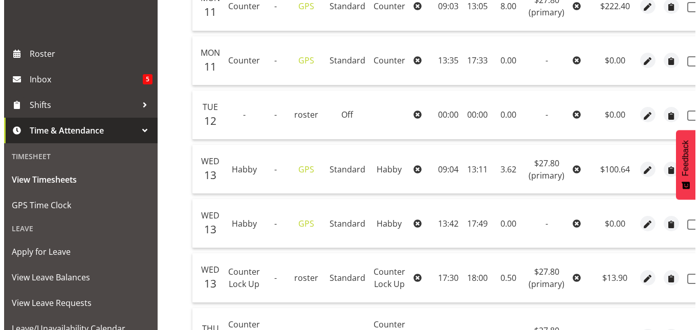
scroll to position [302, 0]
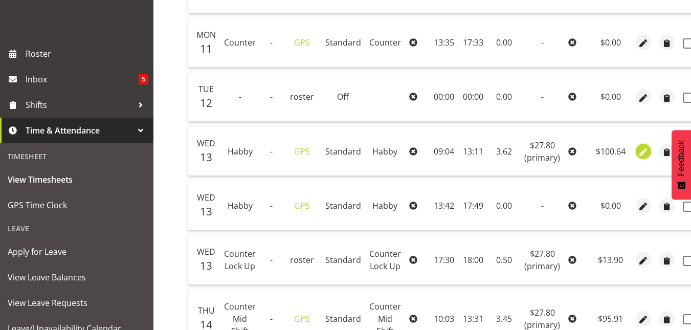
click at [641, 152] on span "button" at bounding box center [644, 152] width 12 height 12
select select "155"
select select "Standard"
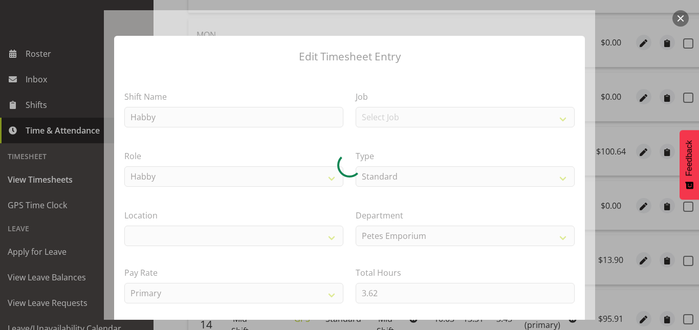
select select "100"
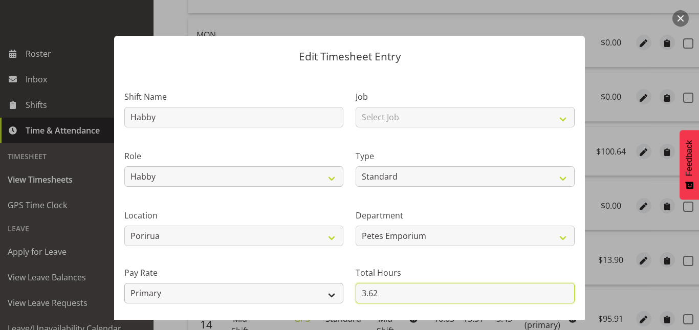
drag, startPoint x: 388, startPoint y: 284, endPoint x: 339, endPoint y: 292, distance: 50.2
click at [339, 292] on div "Shift Name Habby Job Select Job Role Counter Counter Evening Counter Late Shift…" at bounding box center [349, 221] width 462 height 291
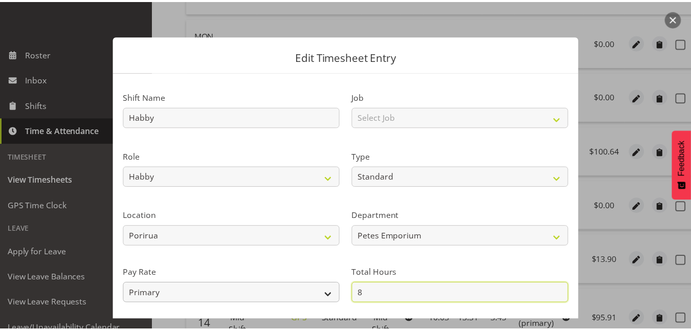
scroll to position [112, 0]
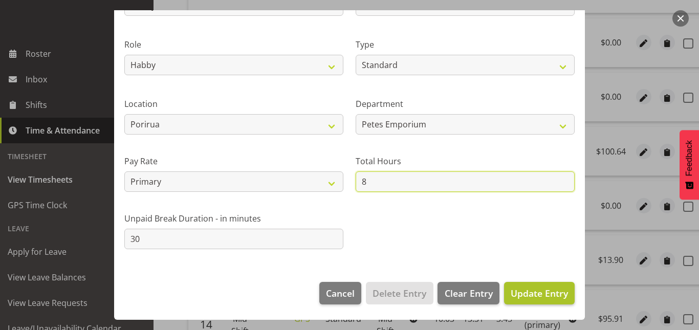
type input "8"
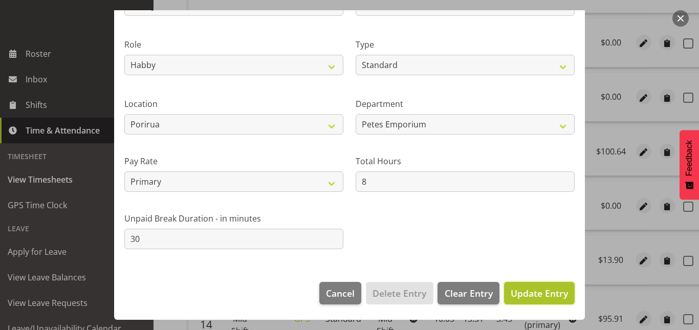
click at [532, 295] on span "Update Entry" at bounding box center [539, 293] width 57 height 12
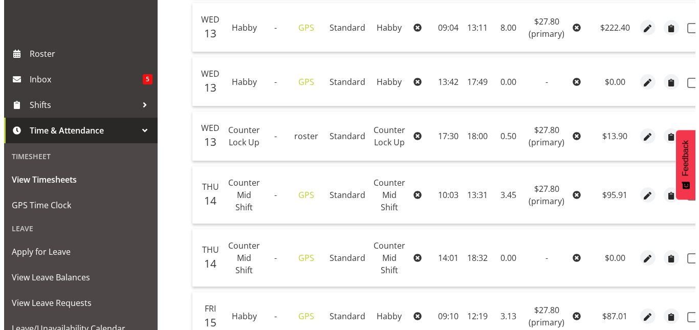
scroll to position [439, 0]
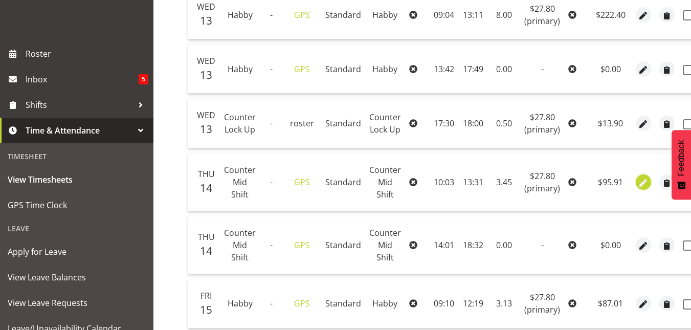
click at [648, 186] on button "button" at bounding box center [643, 181] width 15 height 15
select select "153"
select select "Standard"
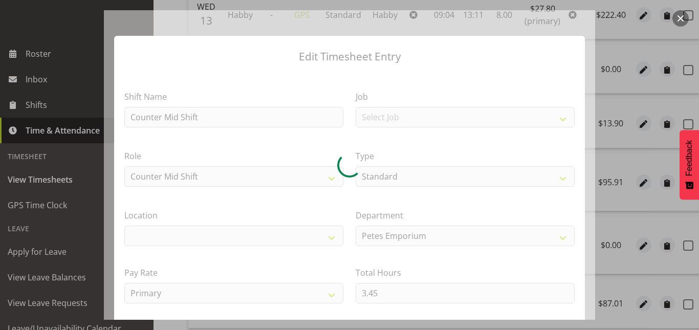
select select "100"
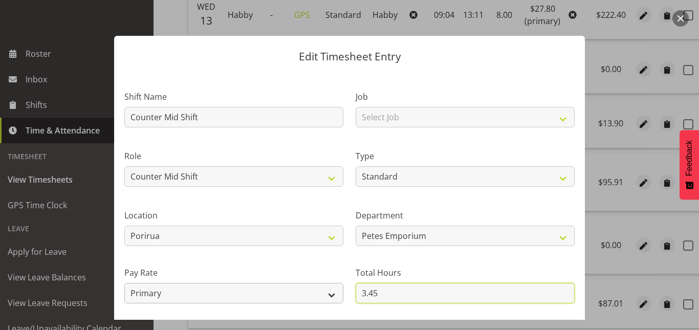
drag, startPoint x: 382, startPoint y: 296, endPoint x: 337, endPoint y: 296, distance: 45.0
click at [337, 296] on div "Shift Name Counter Mid Shift Job Select Job Role Counter Counter Evening Counte…" at bounding box center [349, 221] width 462 height 291
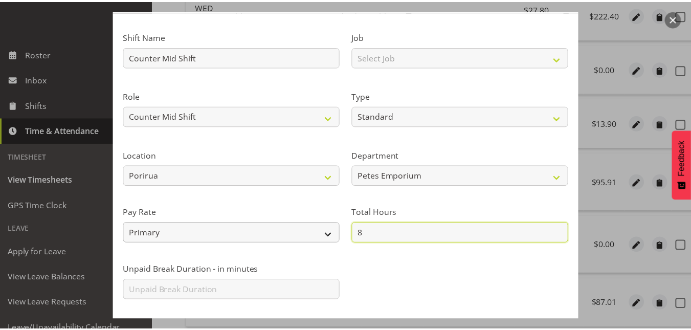
scroll to position [81, 0]
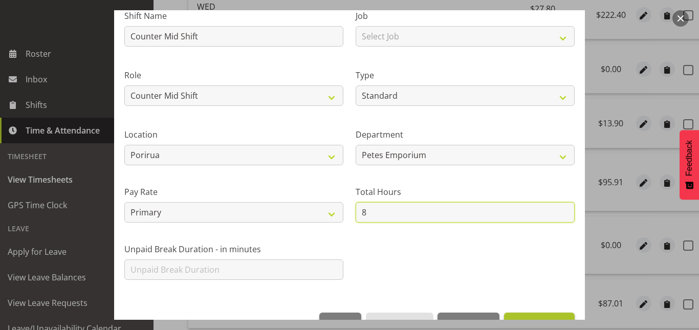
type input "8"
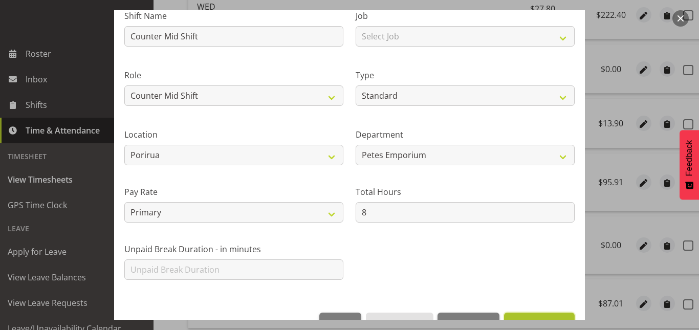
click at [517, 315] on button "Update Entry" at bounding box center [539, 324] width 71 height 23
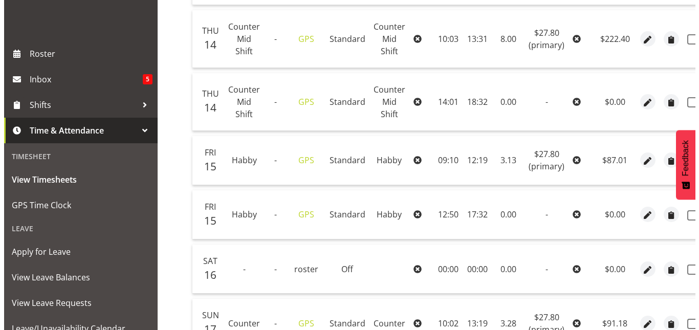
scroll to position [589, 0]
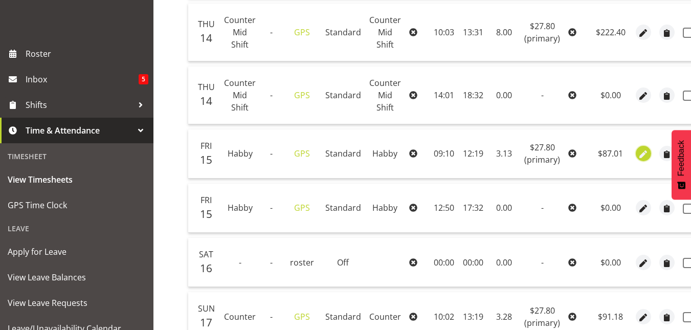
click at [643, 152] on span "button" at bounding box center [644, 155] width 12 height 12
select select "155"
select select "Standard"
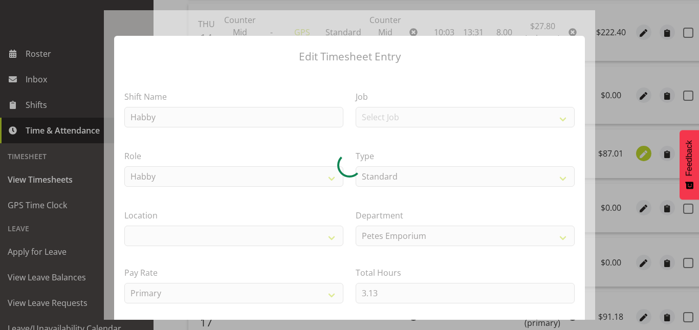
select select
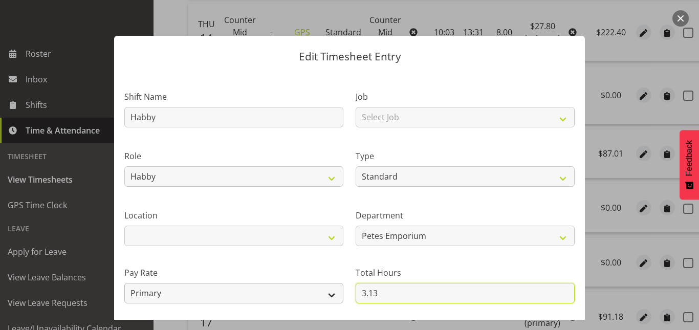
drag, startPoint x: 379, startPoint y: 294, endPoint x: 324, endPoint y: 296, distance: 54.8
click at [324, 296] on div "Shift Name Habby Job Select Job Role Counter Counter Evening Counter Late Shift…" at bounding box center [349, 221] width 462 height 291
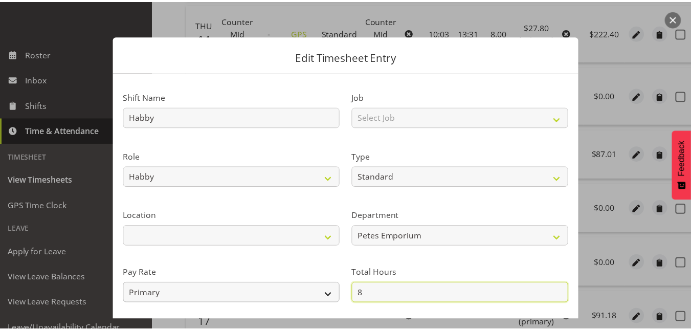
scroll to position [112, 0]
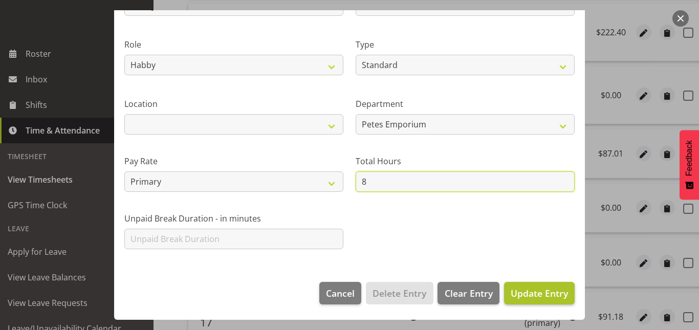
type input "8"
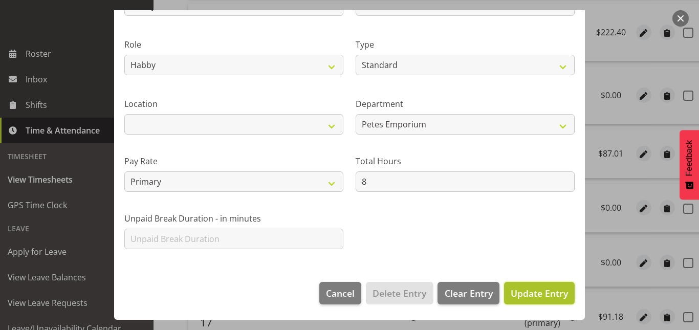
click at [549, 292] on span "Update Entry" at bounding box center [539, 293] width 57 height 12
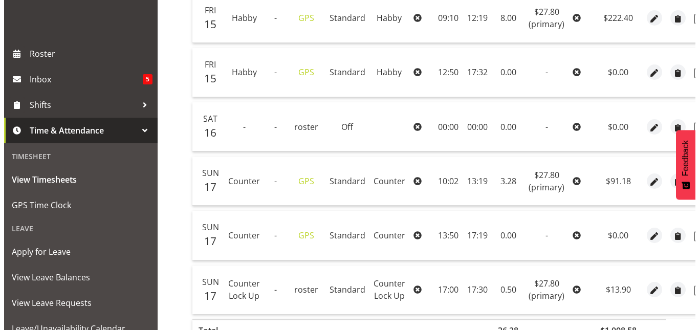
scroll to position [725, 0]
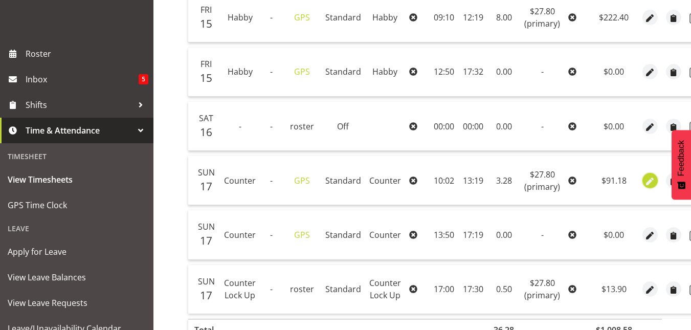
click at [650, 182] on span "button" at bounding box center [651, 181] width 12 height 12
select select "Standard"
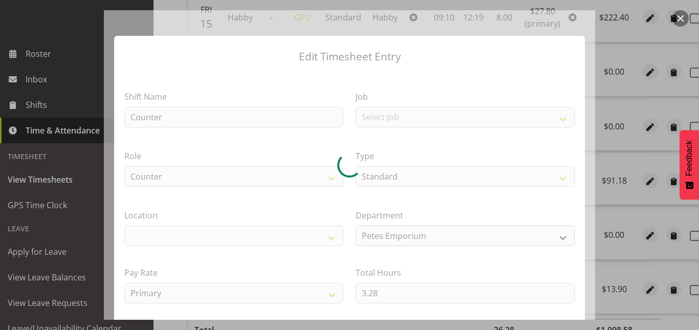
select select "100"
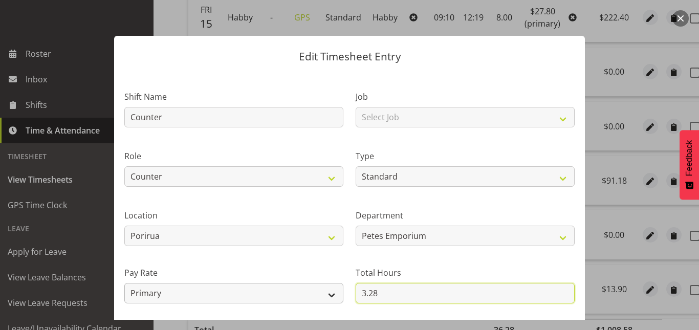
drag, startPoint x: 380, startPoint y: 289, endPoint x: 317, endPoint y: 296, distance: 63.3
click at [317, 296] on div "Shift Name Counter Job Select Job Role Counter Counter Evening Counter Late Shi…" at bounding box center [349, 221] width 462 height 291
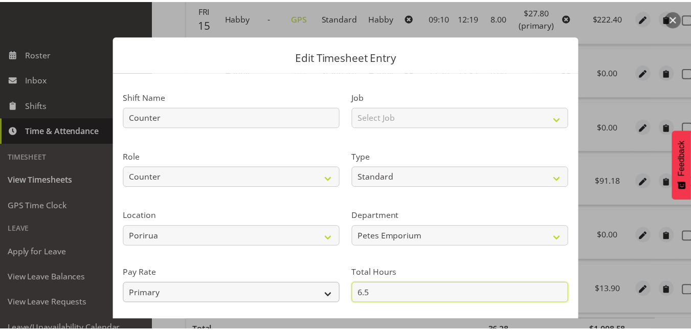
scroll to position [112, 0]
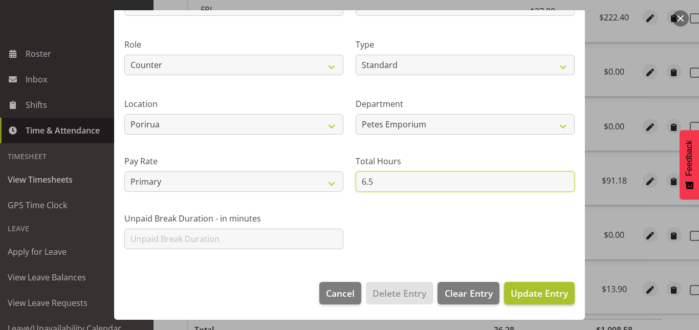
type input "6.5"
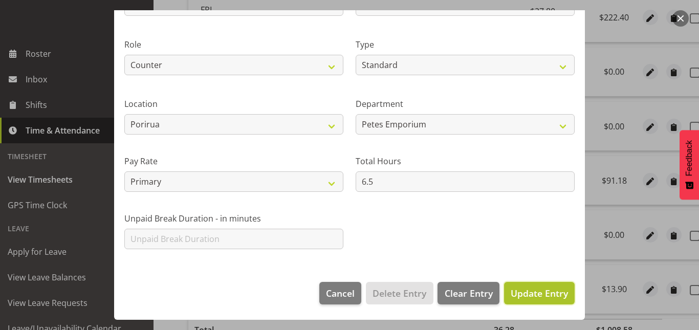
click at [529, 294] on span "Update Entry" at bounding box center [539, 293] width 57 height 12
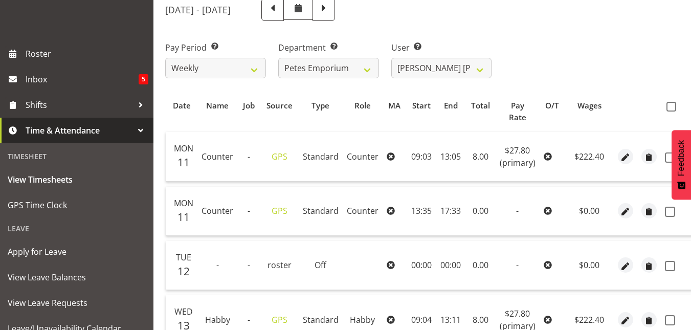
scroll to position [131, 0]
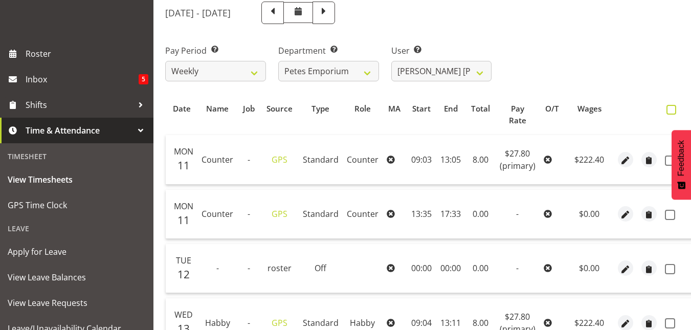
click at [672, 109] on span at bounding box center [672, 110] width 10 height 10
click at [672, 109] on input "checkbox" at bounding box center [670, 109] width 7 height 7
checkbox input "true"
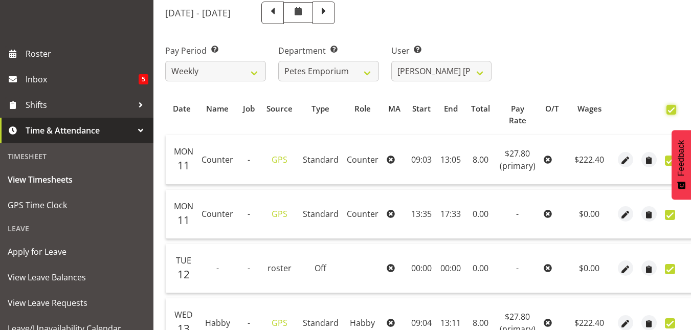
checkbox input "true"
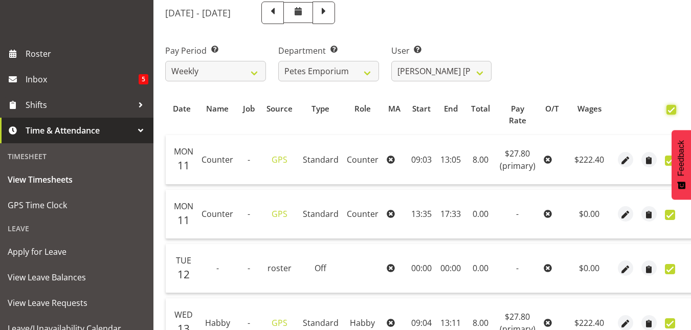
checkbox input "true"
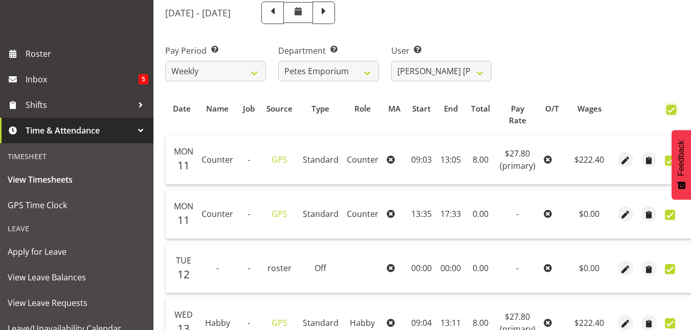
checkbox input "true"
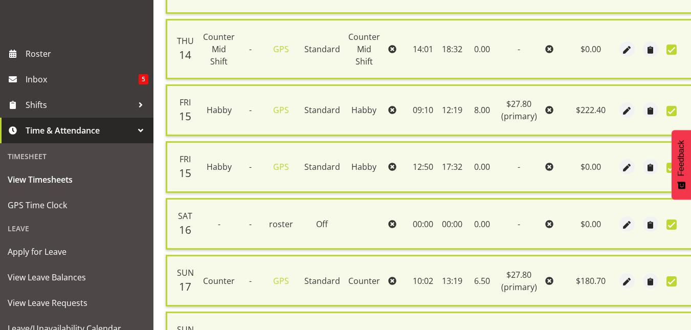
scroll to position [826, 0]
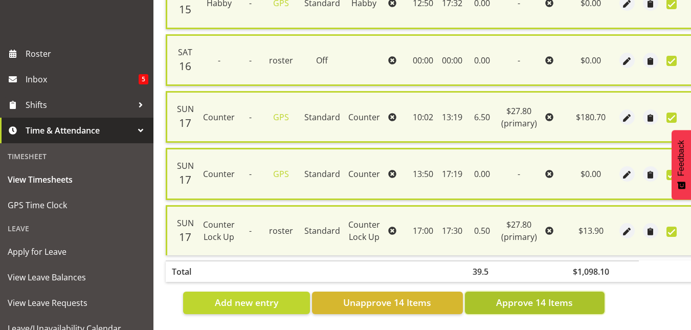
click at [553, 296] on span "Approve 14 Items" at bounding box center [534, 302] width 77 height 13
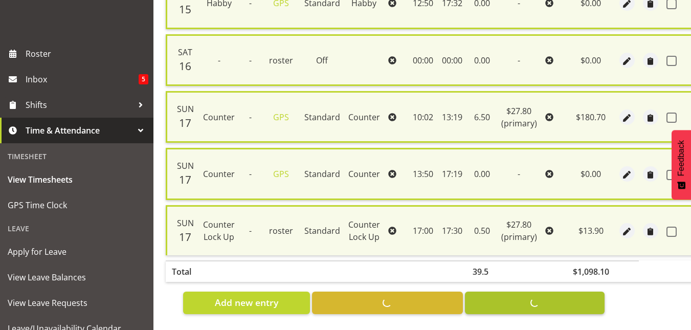
checkbox input "false"
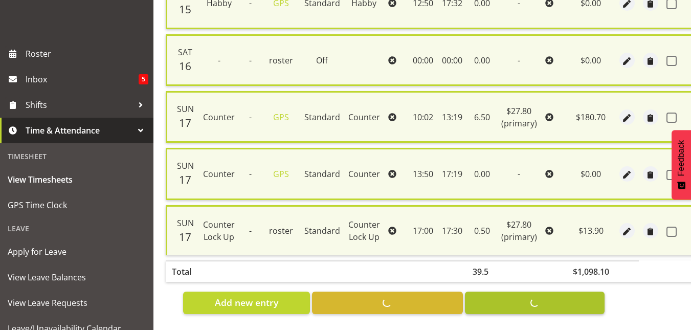
checkbox input "false"
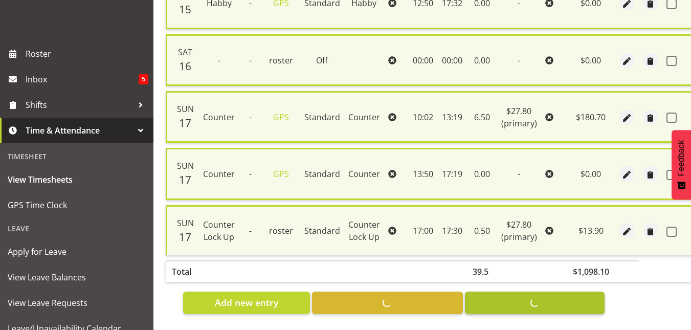
checkbox input "false"
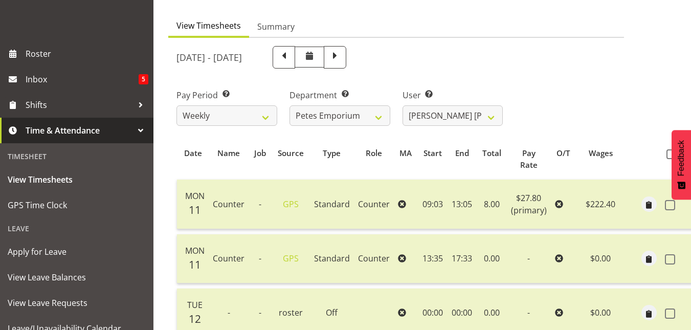
scroll to position [0, 0]
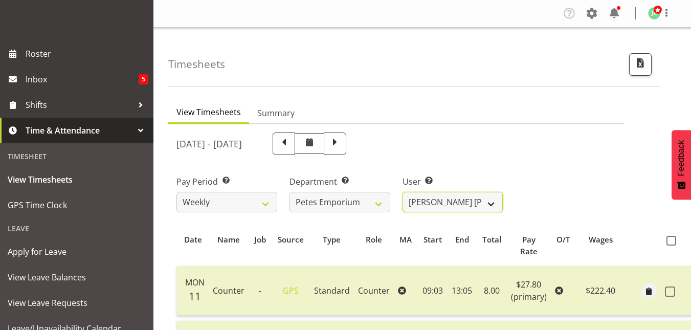
click at [492, 197] on select "[PERSON_NAME] ✔ [PERSON_NAME] ✔ [PERSON_NAME] ✔ [PERSON_NAME] [PERSON_NAME] ✔ […" at bounding box center [453, 202] width 101 height 20
select select "11214"
click at [403, 192] on select "[PERSON_NAME] ✔ [PERSON_NAME] ✔ [PERSON_NAME] ✔ [PERSON_NAME] [PERSON_NAME] ✔ […" at bounding box center [453, 202] width 101 height 20
